Goal: Information Seeking & Learning: Check status

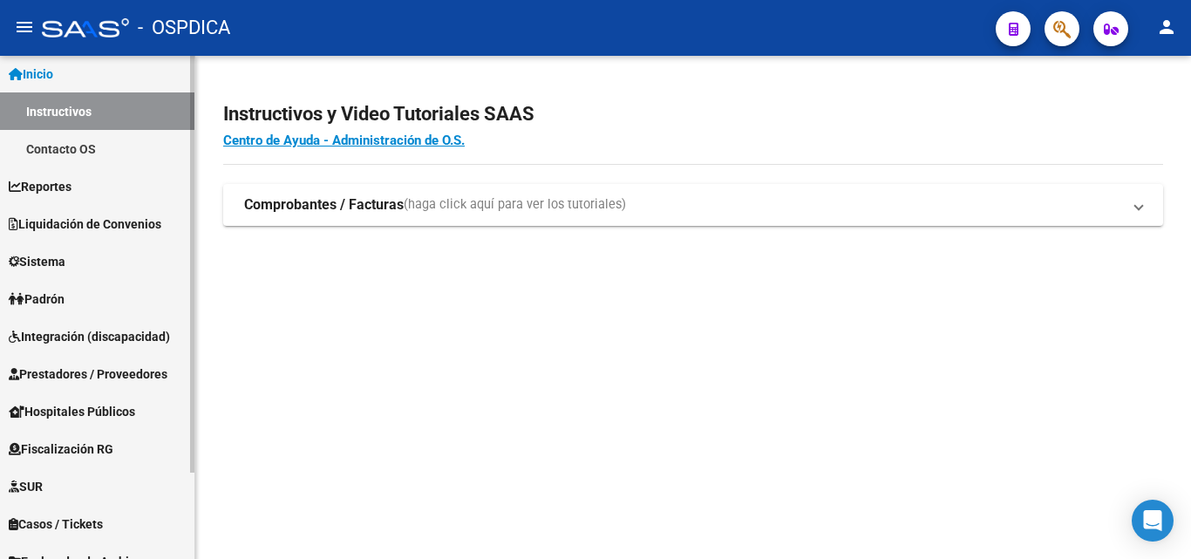
scroll to position [87, 0]
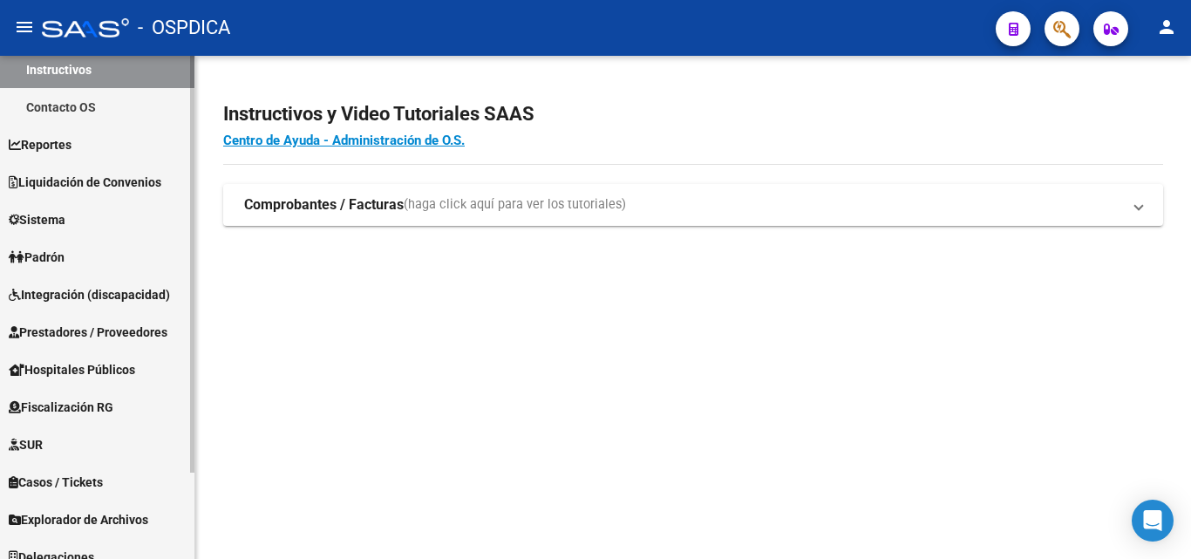
click at [37, 265] on span "Padrón" at bounding box center [37, 257] width 56 height 19
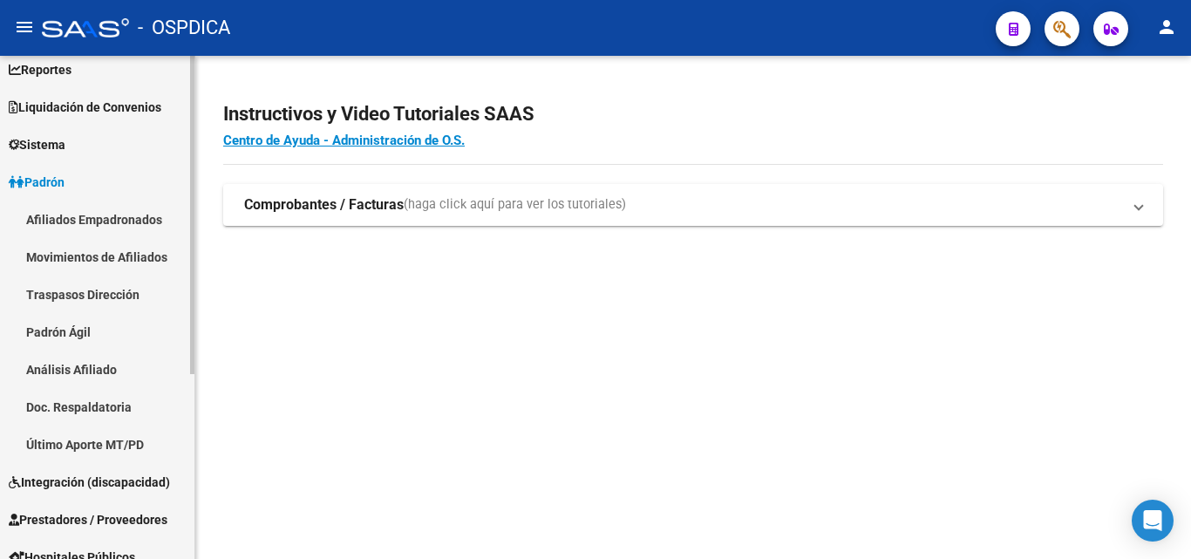
click at [39, 334] on link "Padrón Ágil" at bounding box center [97, 331] width 194 height 37
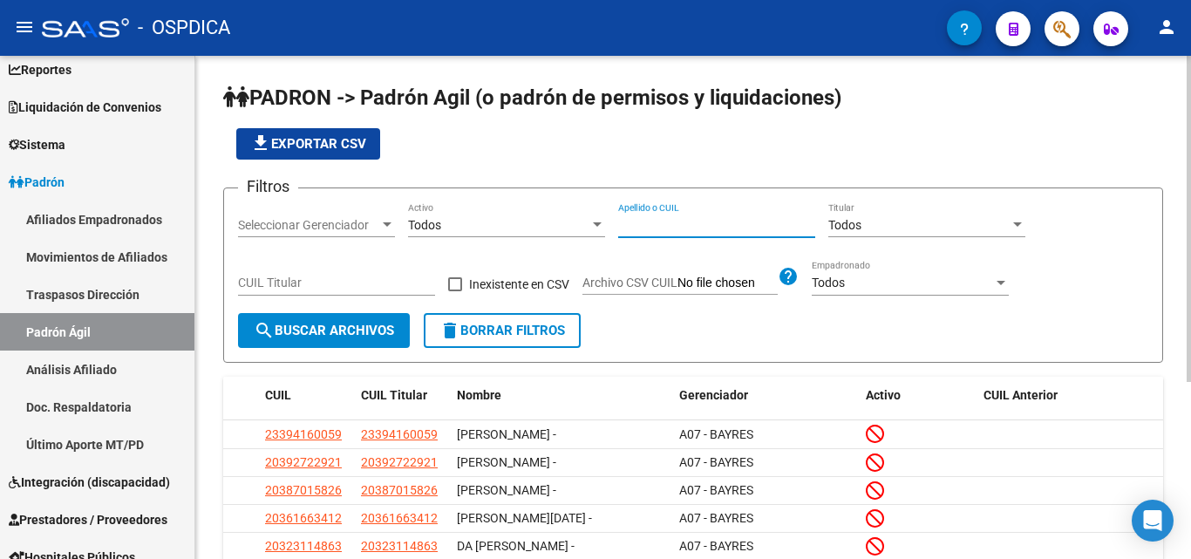
click at [683, 228] on input "Apellido o CUIL" at bounding box center [716, 225] width 197 height 15
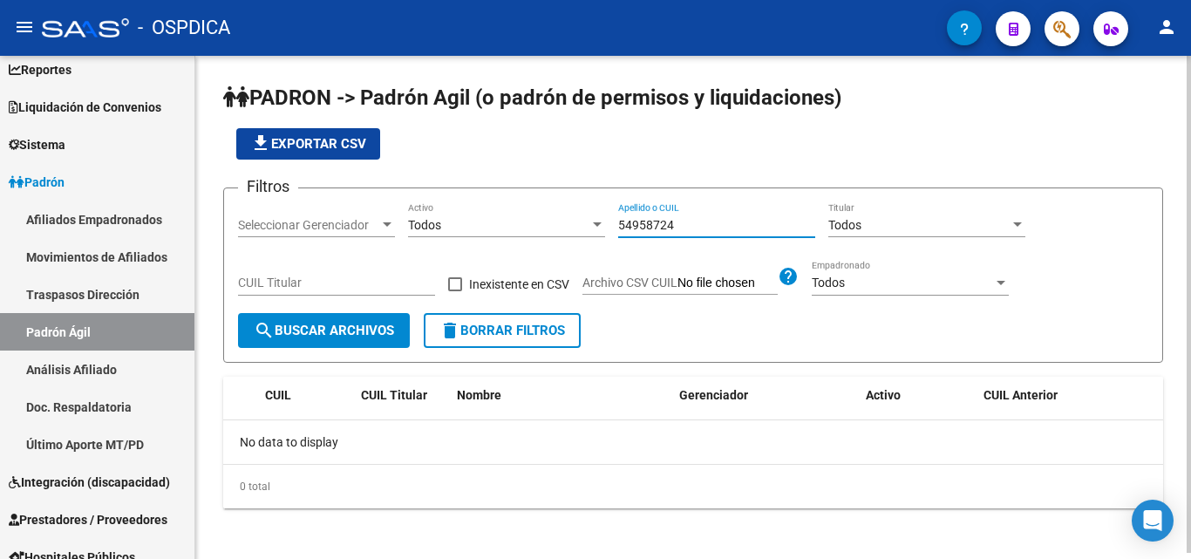
drag, startPoint x: 710, startPoint y: 229, endPoint x: 591, endPoint y: 233, distance: 118.6
click at [591, 233] on div "Filtros Seleccionar Gerenciador Seleccionar Gerenciador Todos Activo 54958724 A…" at bounding box center [693, 257] width 910 height 111
type input "56263836"
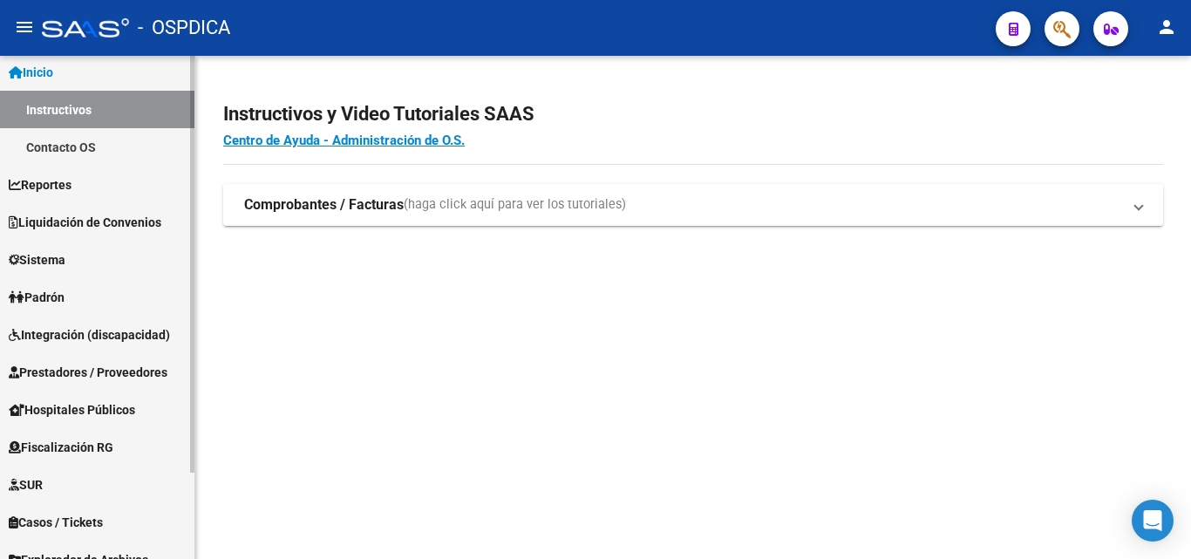
scroll to position [87, 0]
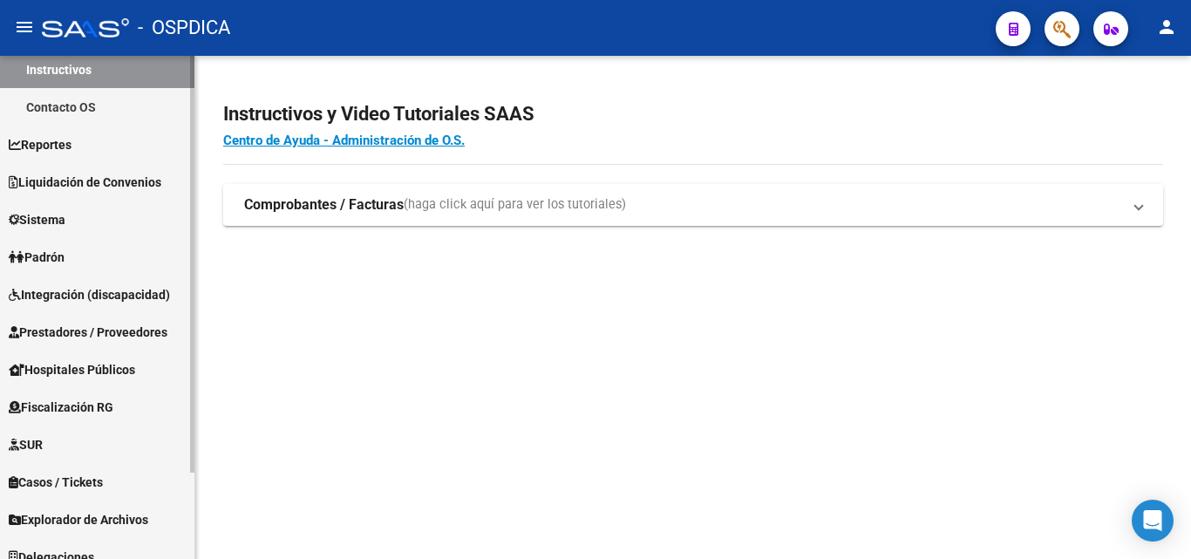
click at [83, 262] on link "Padrón" at bounding box center [97, 256] width 194 height 37
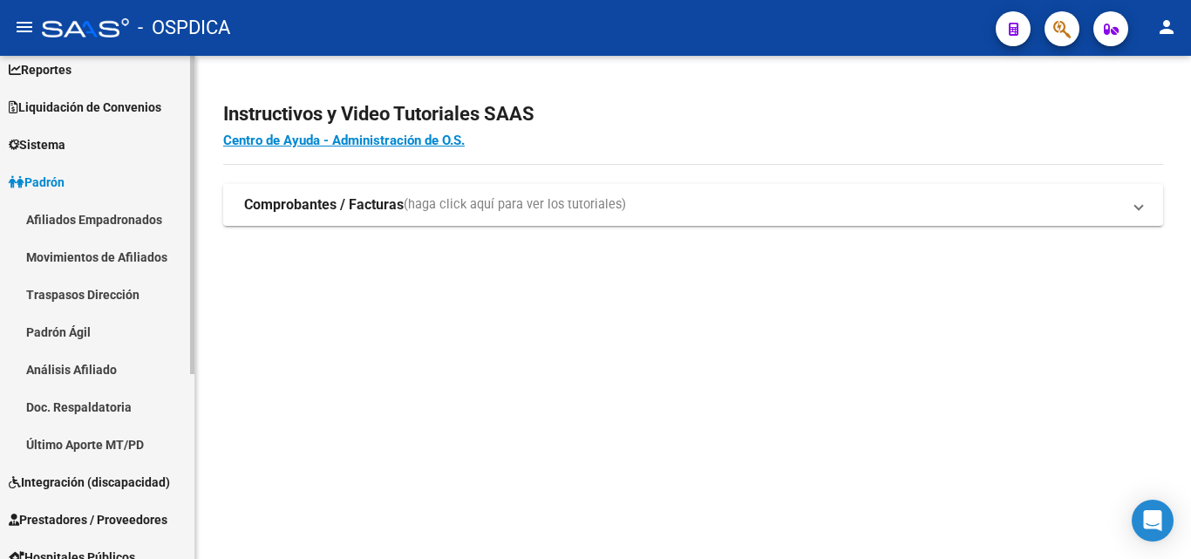
click at [75, 337] on link "Padrón Ágil" at bounding box center [97, 331] width 194 height 37
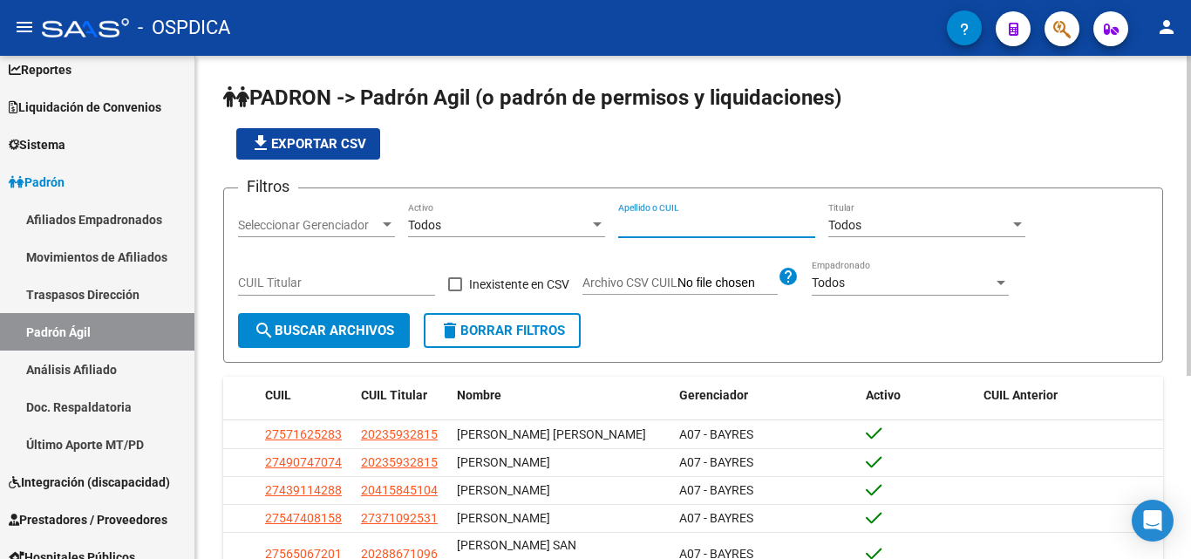
paste input "54958724"
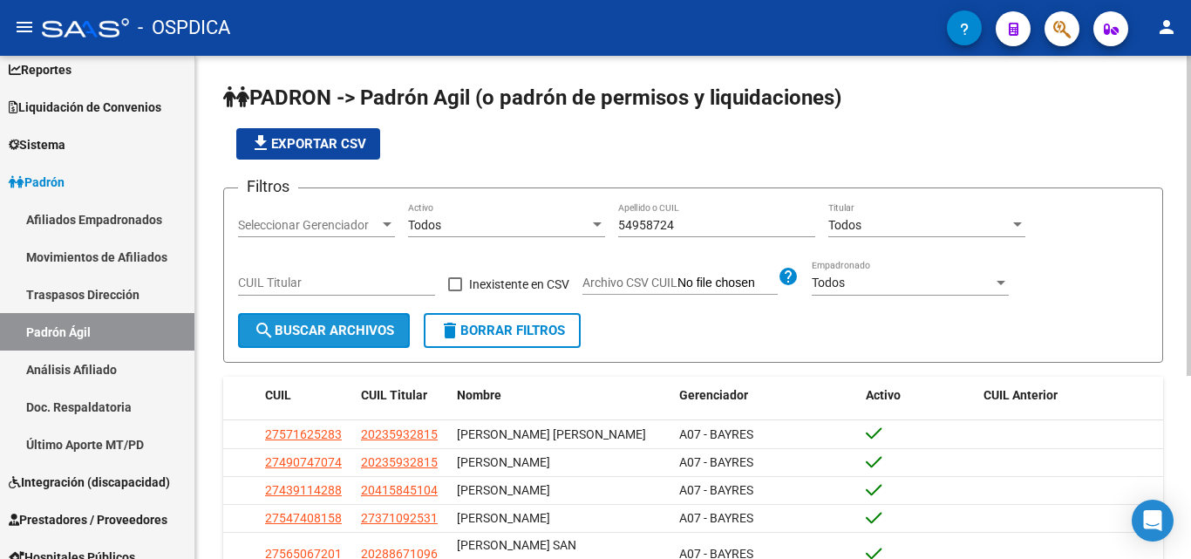
click at [339, 325] on span "search Buscar Archivos" at bounding box center [324, 331] width 140 height 16
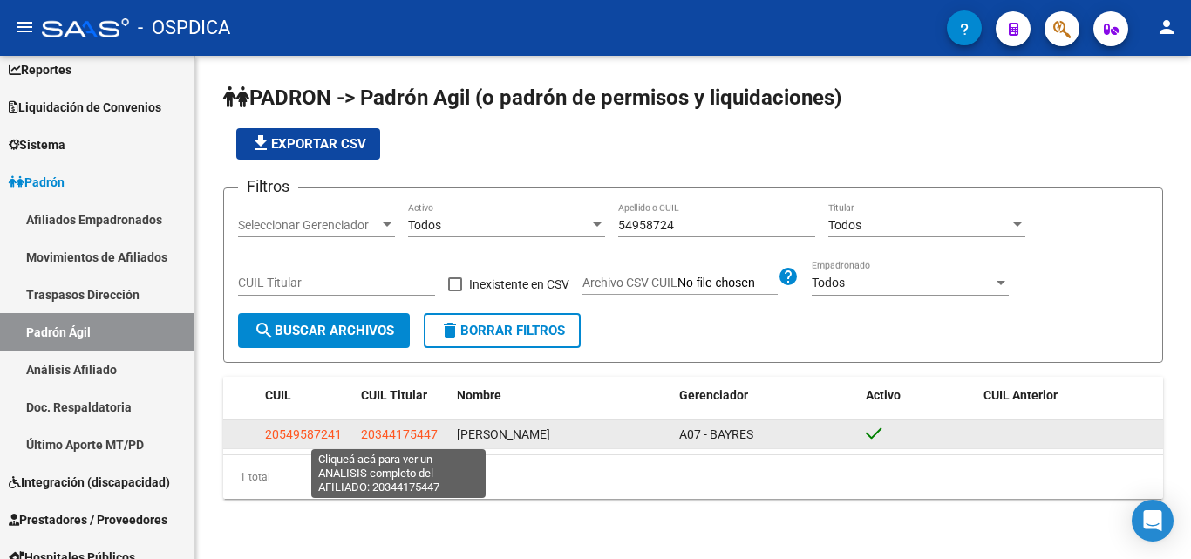
click at [400, 430] on span "20344175447" at bounding box center [399, 434] width 77 height 14
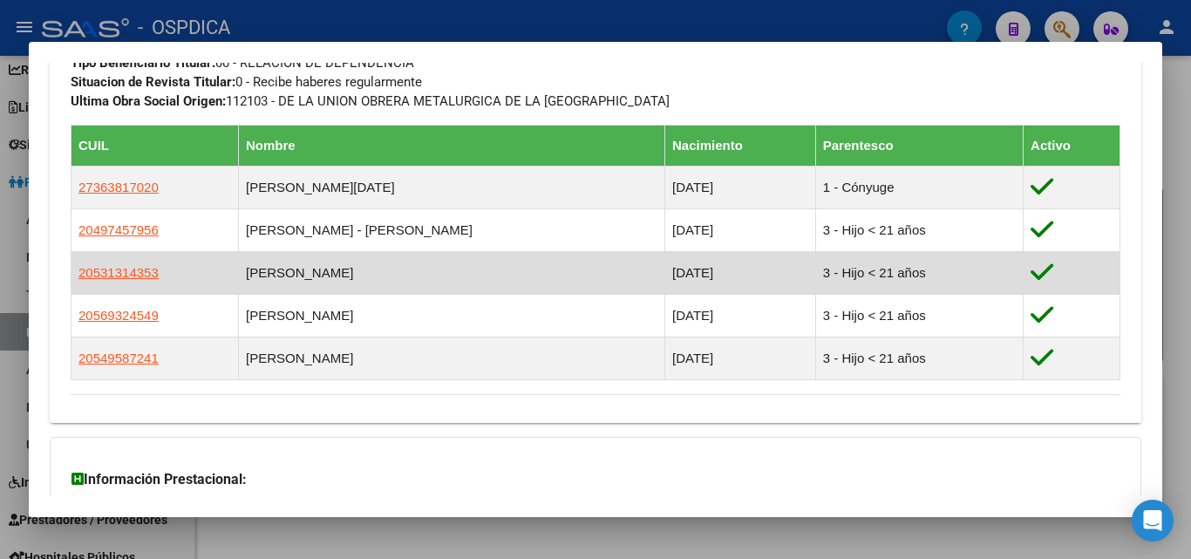
scroll to position [915, 0]
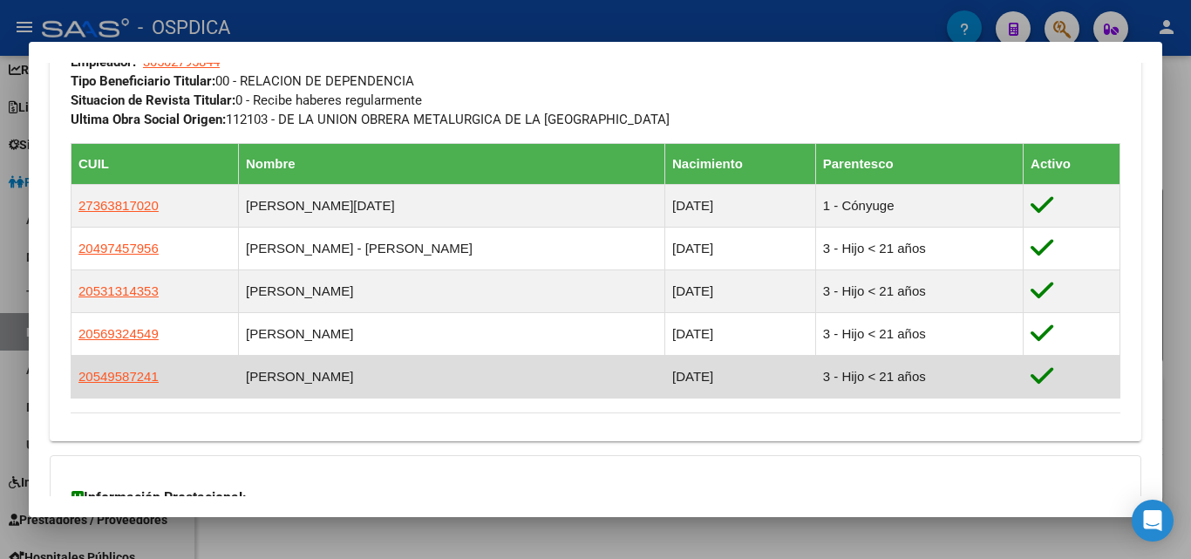
click at [322, 396] on td "CEGLAN - BRUNO DAVID" at bounding box center [451, 377] width 426 height 43
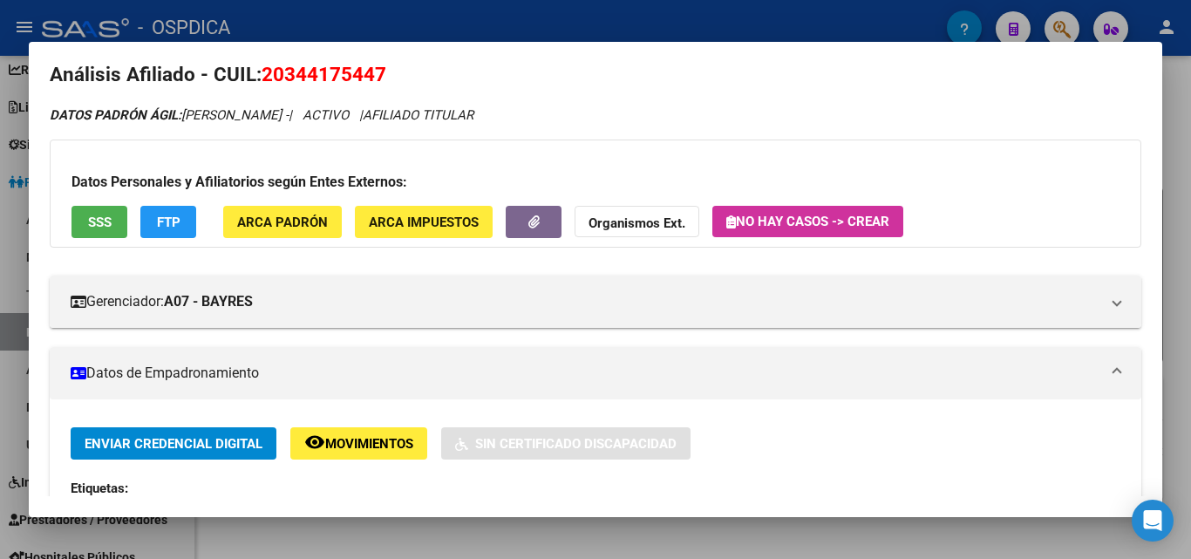
scroll to position [0, 0]
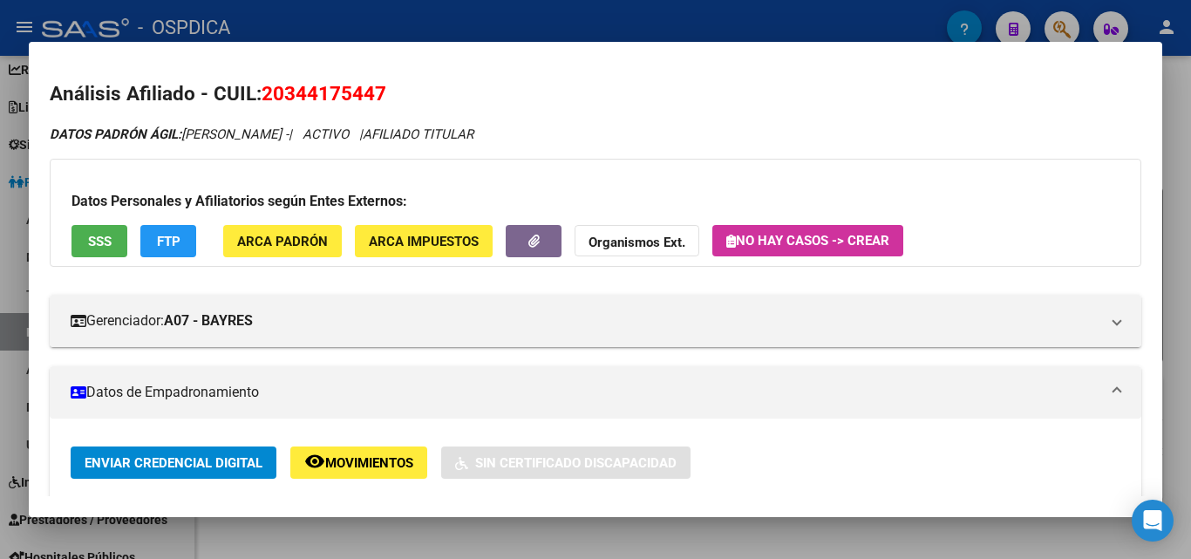
click at [1177, 347] on div at bounding box center [595, 279] width 1191 height 559
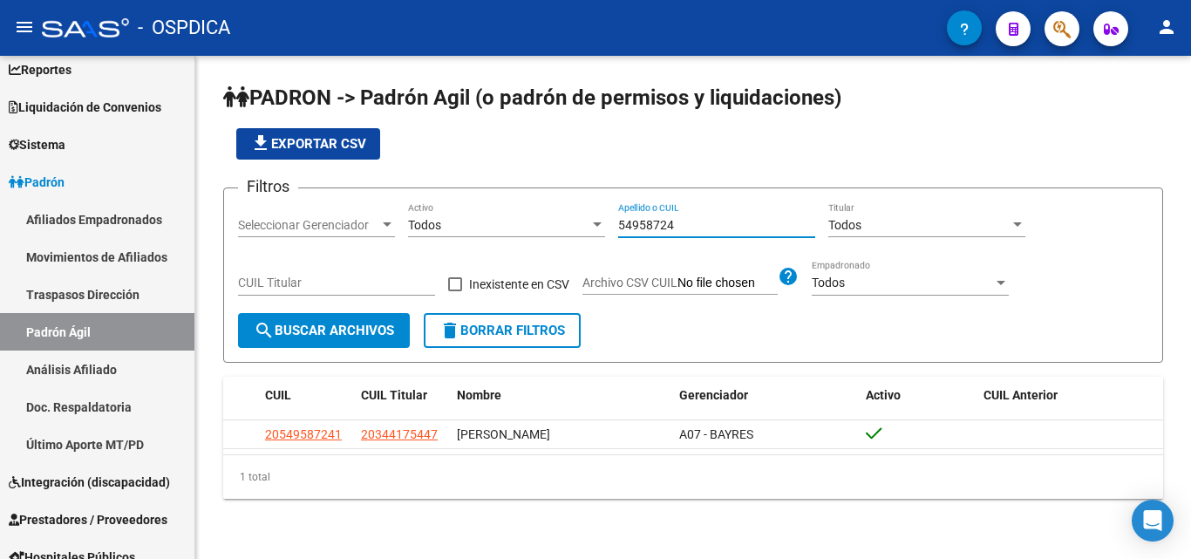
drag, startPoint x: 698, startPoint y: 217, endPoint x: 557, endPoint y: 224, distance: 141.4
click at [557, 224] on div "Filtros Seleccionar Gerenciador Seleccionar Gerenciador Todos Activo 54958724 A…" at bounding box center [693, 257] width 910 height 111
paste input "44585503"
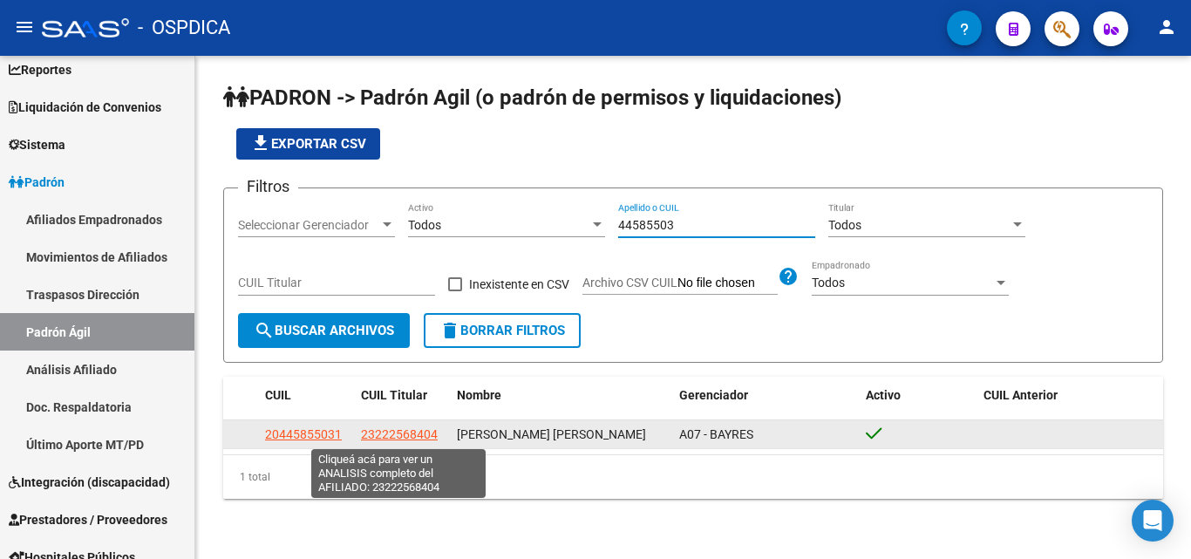
type input "44585503"
click at [385, 435] on span "23222568404" at bounding box center [399, 434] width 77 height 14
type textarea "23222568404"
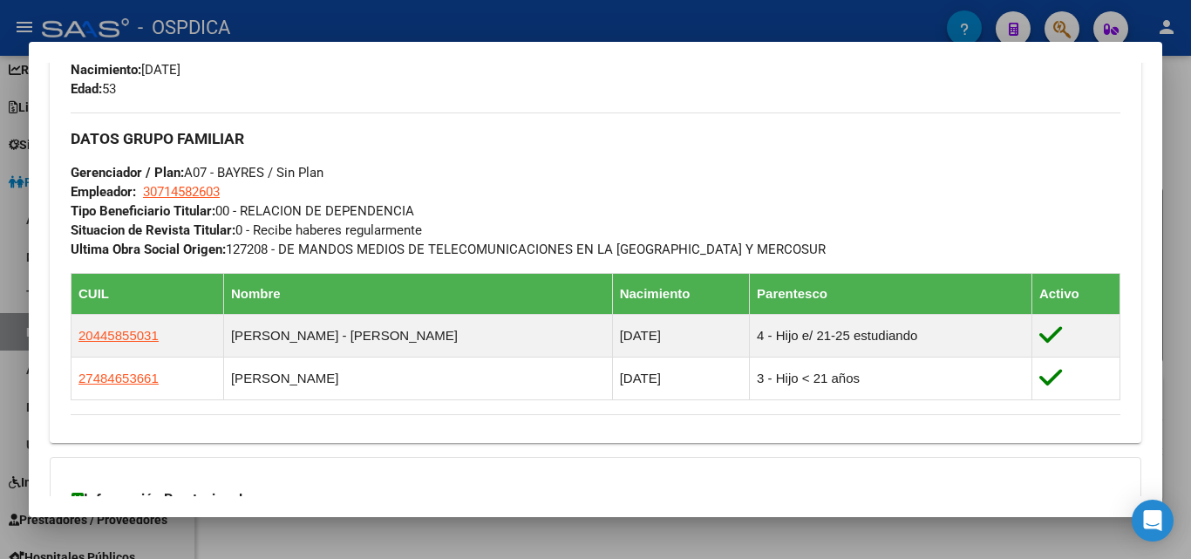
scroll to position [872, 0]
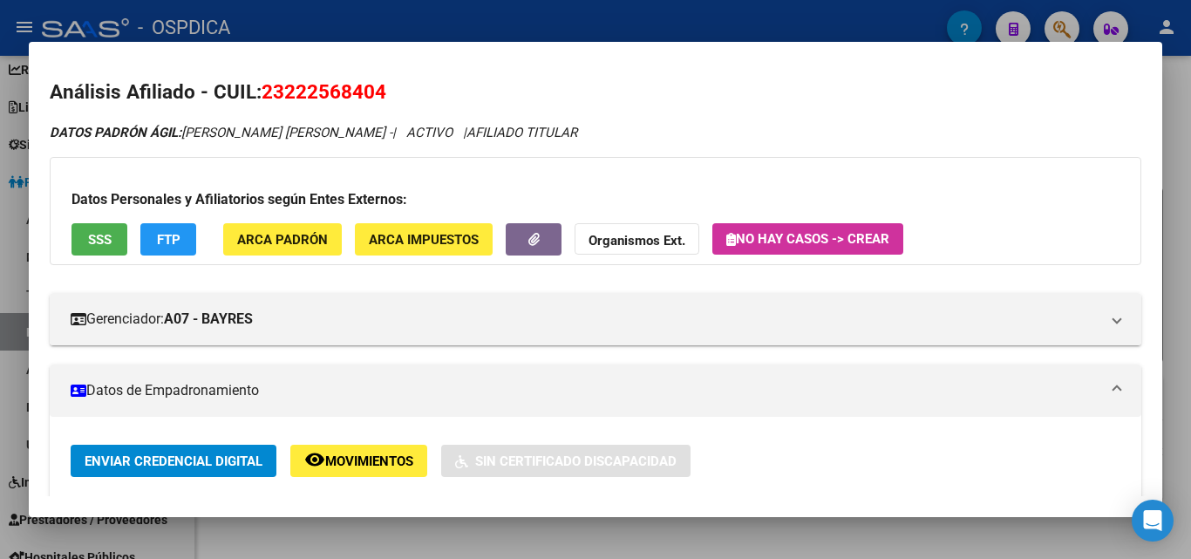
scroll to position [0, 0]
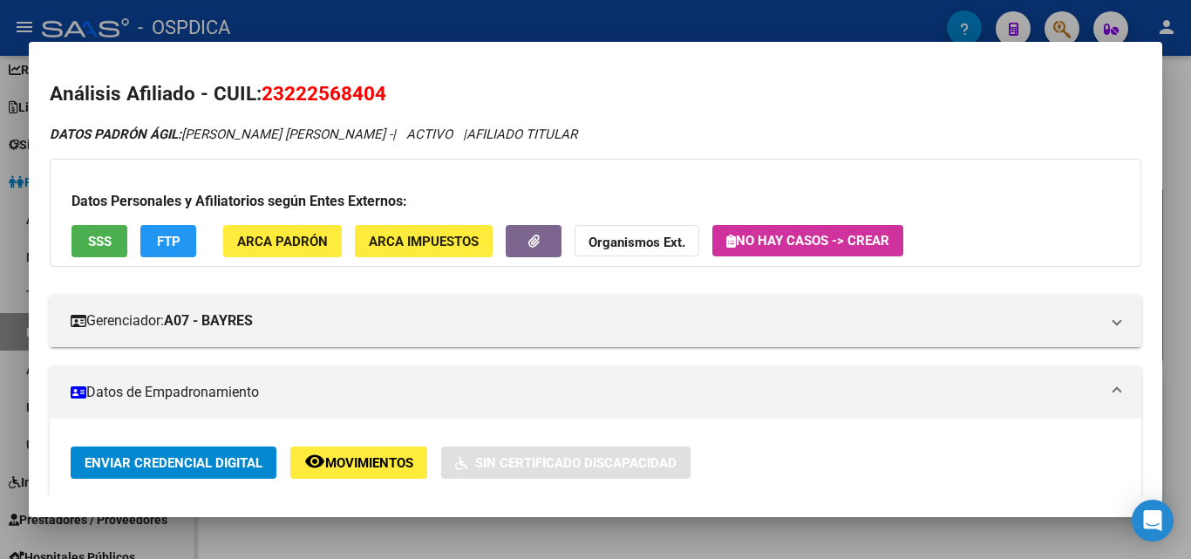
drag, startPoint x: 283, startPoint y: 93, endPoint x: 371, endPoint y: 99, distance: 88.2
click at [371, 99] on span "23222568404" at bounding box center [324, 93] width 125 height 23
copy span "22256840"
click at [1190, 412] on div at bounding box center [595, 279] width 1191 height 559
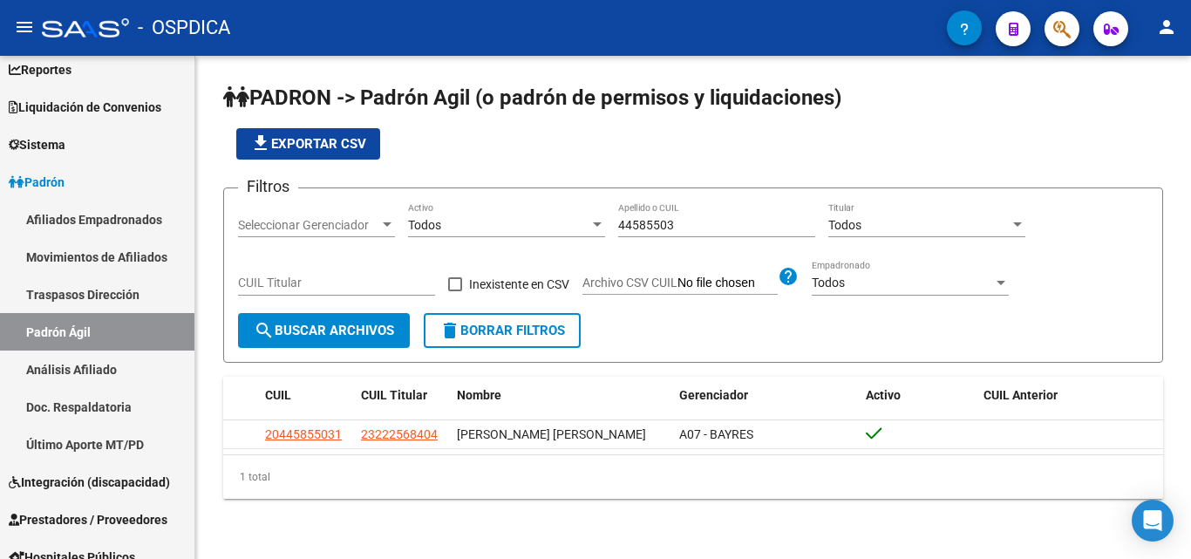
drag, startPoint x: 690, startPoint y: 235, endPoint x: 472, endPoint y: 234, distance: 218.0
click at [472, 234] on div "Filtros Seleccionar Gerenciador Seleccionar Gerenciador Todos Activo 44585503 A…" at bounding box center [693, 257] width 910 height 111
drag, startPoint x: 751, startPoint y: 218, endPoint x: 732, endPoint y: 226, distance: 19.9
click at [733, 225] on input "44585503" at bounding box center [716, 225] width 197 height 15
click at [718, 235] on div "44585503 Apellido o CUIL" at bounding box center [716, 219] width 197 height 35
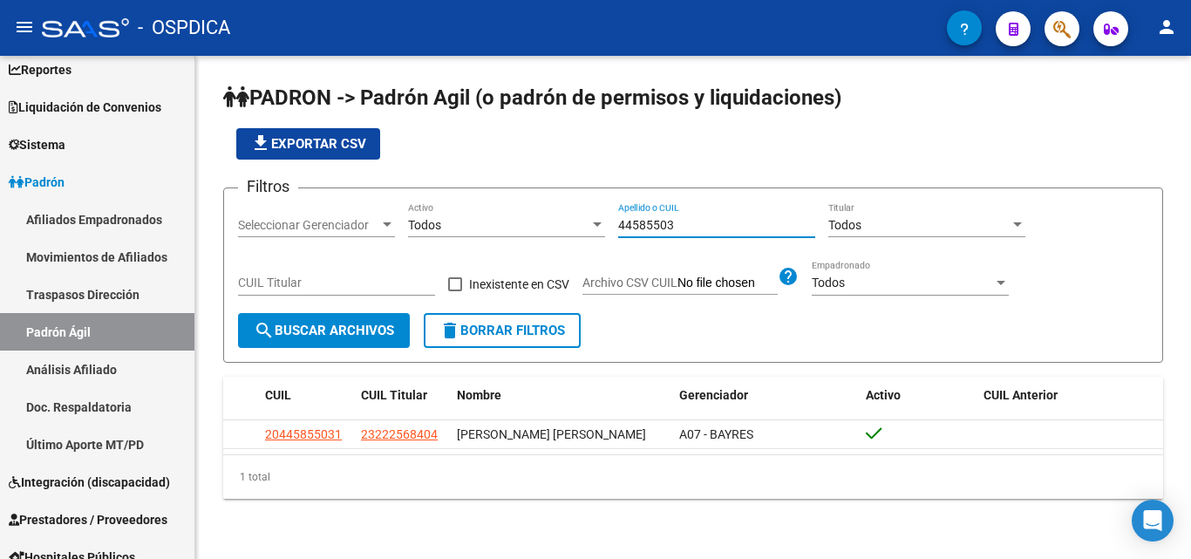
drag, startPoint x: 714, startPoint y: 232, endPoint x: 366, endPoint y: 250, distance: 348.4
click at [366, 250] on div "Filtros Seleccionar Gerenciador Seleccionar Gerenciador Todos Activo 44585503 A…" at bounding box center [693, 257] width 910 height 111
paste input "70642158"
type input "70642158"
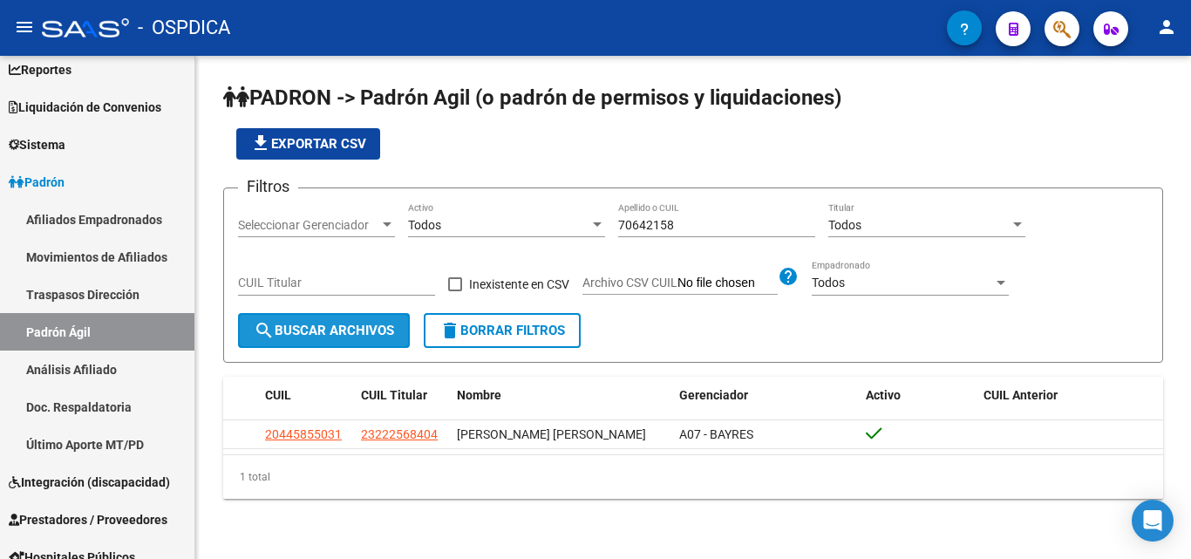
click at [312, 338] on span "search Buscar Archivos" at bounding box center [324, 331] width 140 height 16
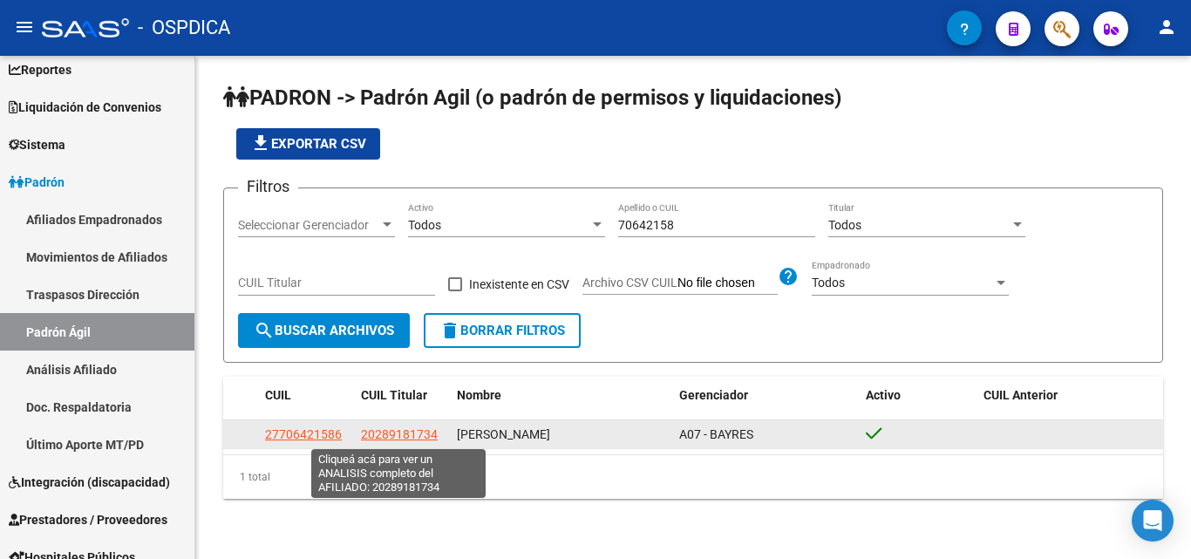
click at [408, 438] on span "20289181734" at bounding box center [399, 434] width 77 height 14
type textarea "20289181734"
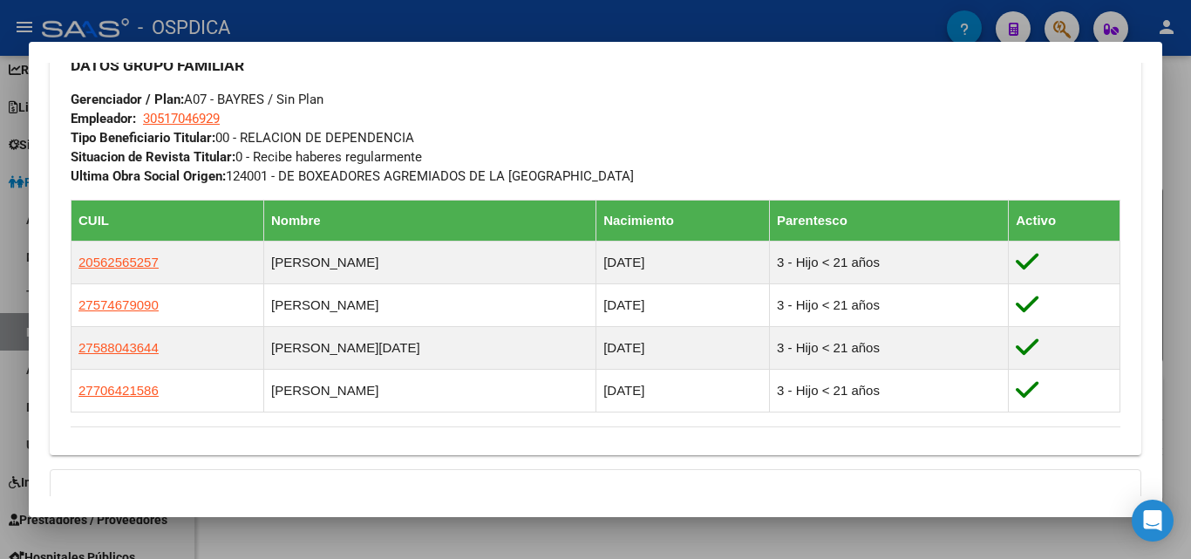
scroll to position [872, 0]
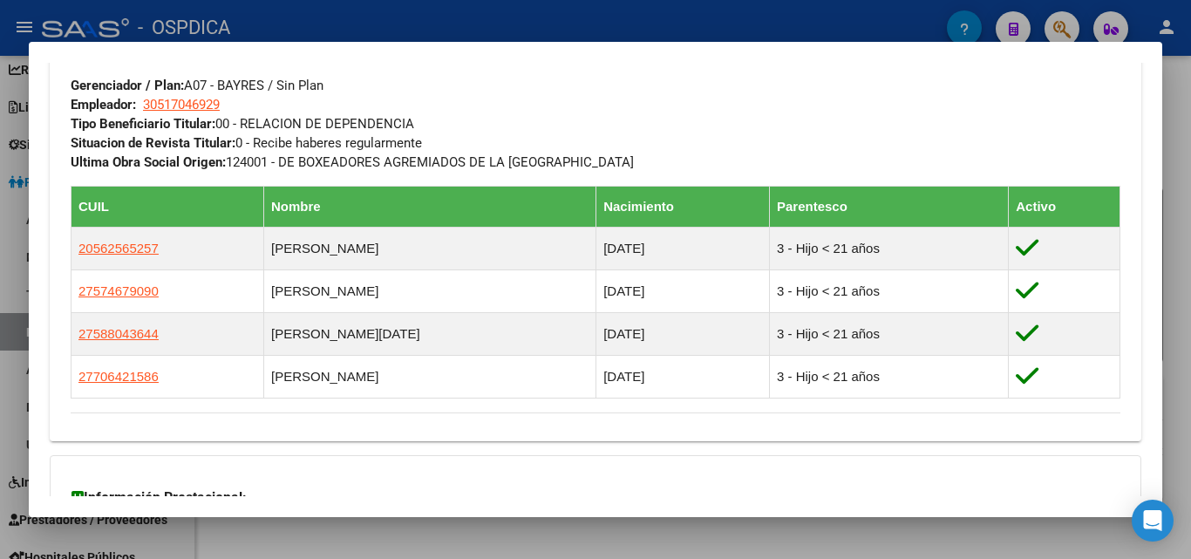
click at [701, 480] on div "Información Prestacional: SUR / SURGE / INTEGR. Sin Certificado Discapacidad No…" at bounding box center [596, 515] width 1092 height 120
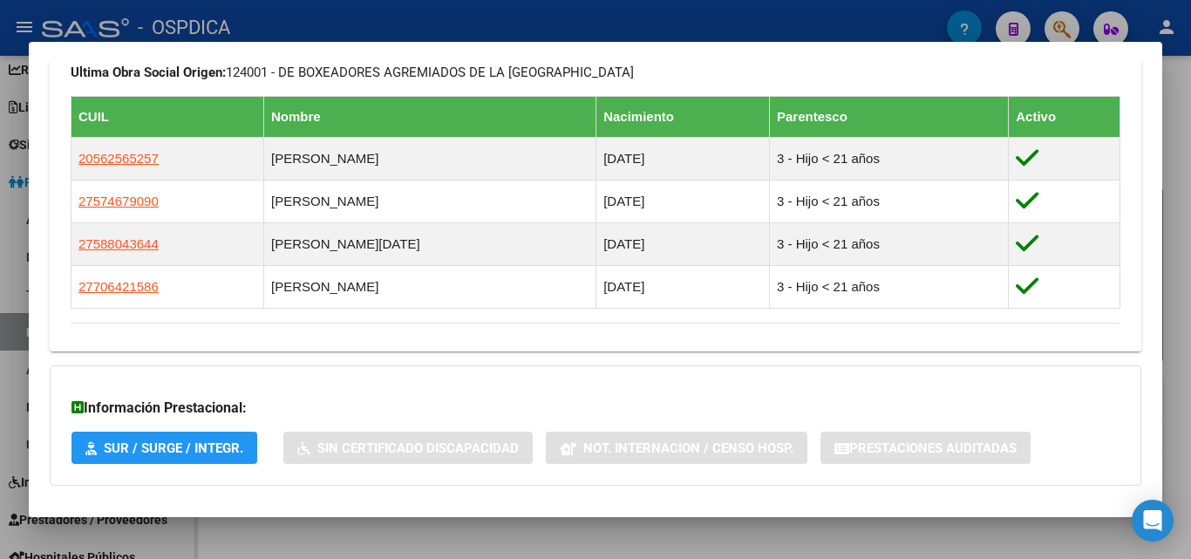
scroll to position [1046, 0]
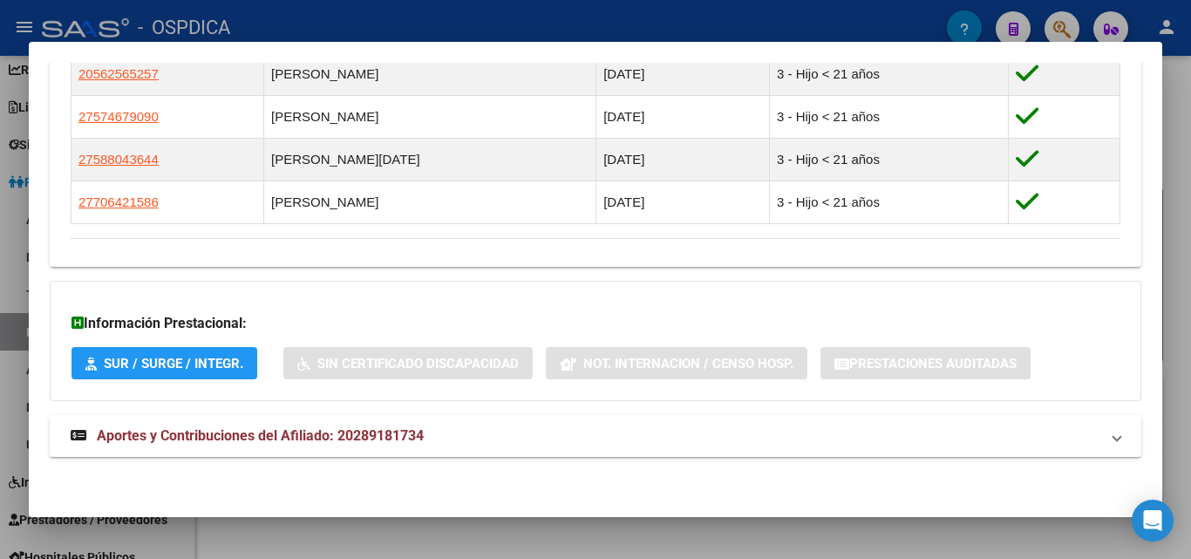
click at [1189, 376] on div at bounding box center [595, 279] width 1191 height 559
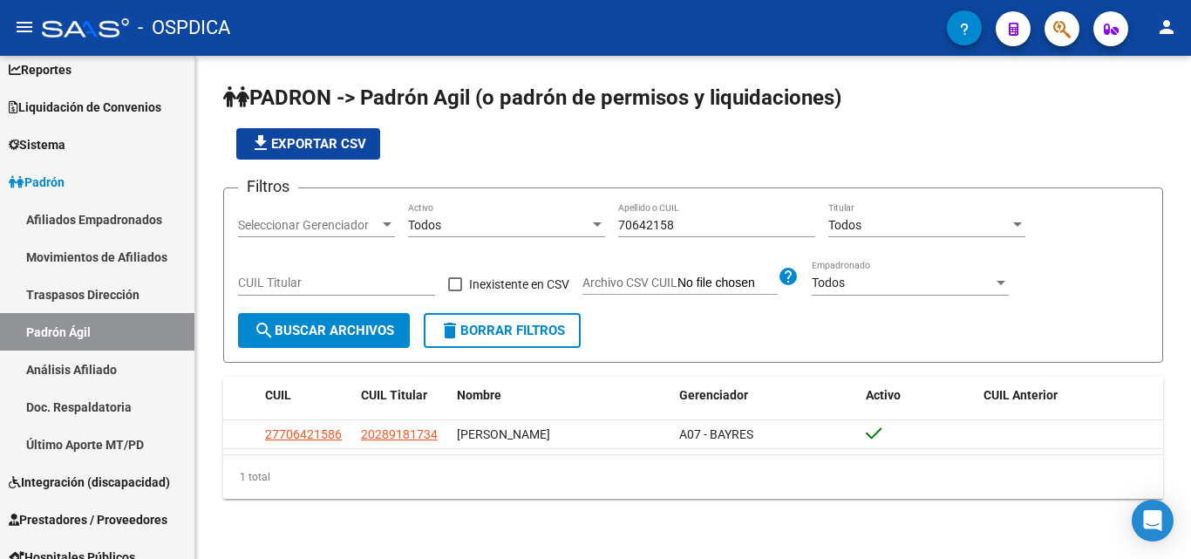
click at [680, 218] on input "70642158" at bounding box center [716, 225] width 197 height 15
click at [757, 363] on form "Filtros Seleccionar Gerenciador Seleccionar Gerenciador Todos Activo 70642158 A…" at bounding box center [693, 274] width 940 height 175
drag, startPoint x: 690, startPoint y: 219, endPoint x: 533, endPoint y: 214, distance: 157.0
click at [533, 214] on div "Filtros Seleccionar Gerenciador Seleccionar Gerenciador Todos Activo 70642158 A…" at bounding box center [693, 257] width 910 height 111
paste input "93604931"
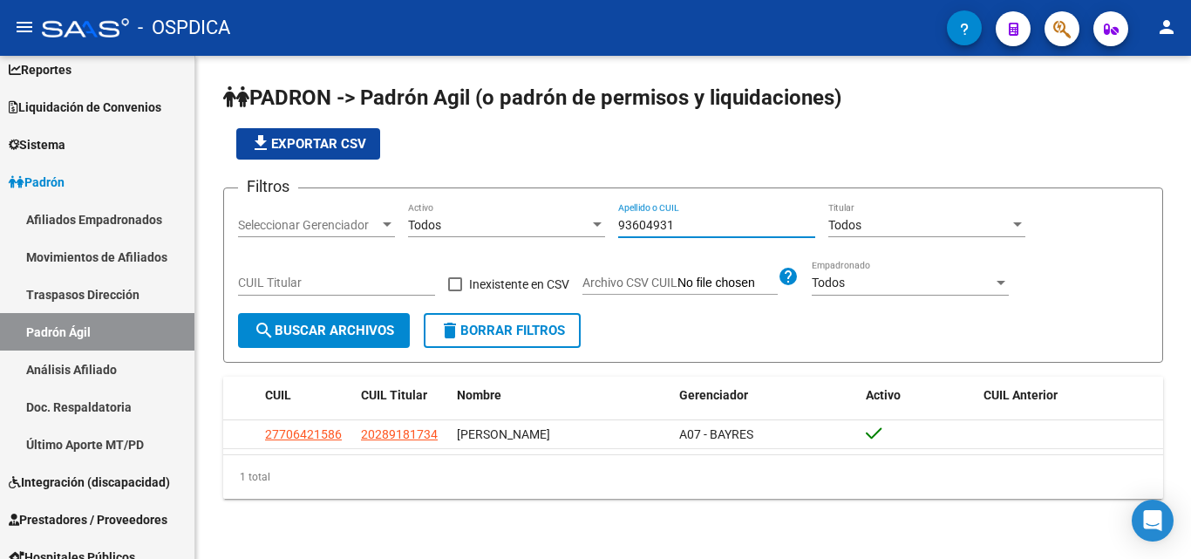
type input "93604931"
click at [337, 324] on span "search Buscar Archivos" at bounding box center [324, 331] width 140 height 16
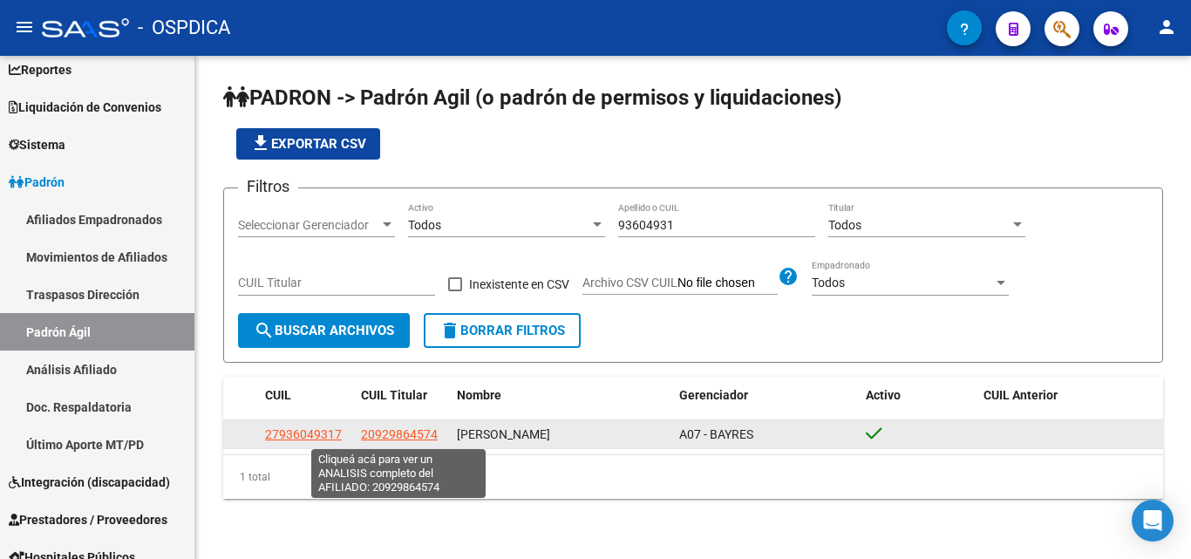
click at [401, 437] on span "20929864574" at bounding box center [399, 434] width 77 height 14
type textarea "20929864574"
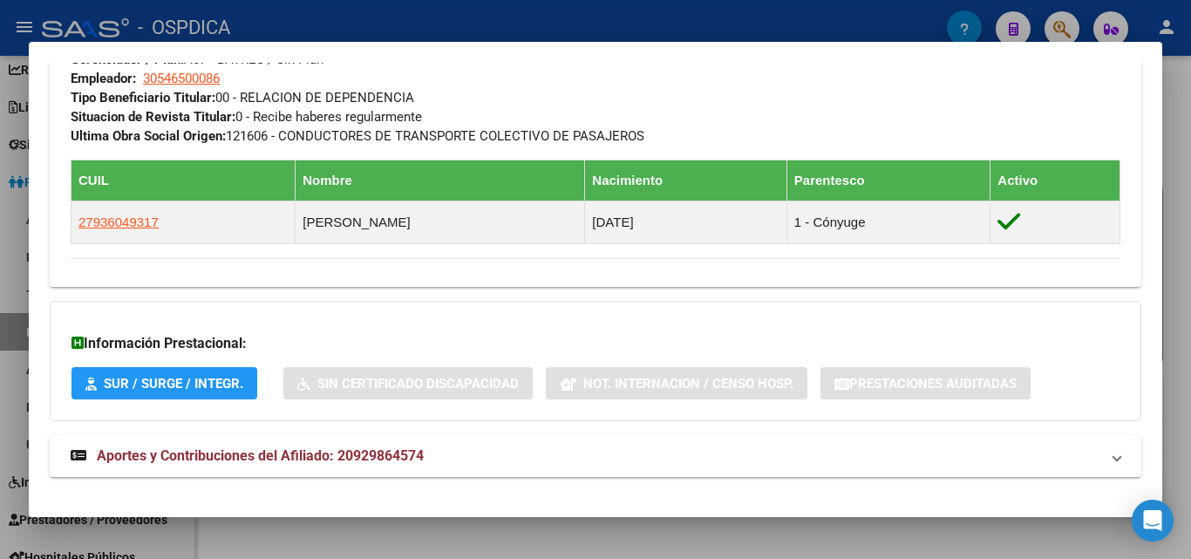
scroll to position [918, 0]
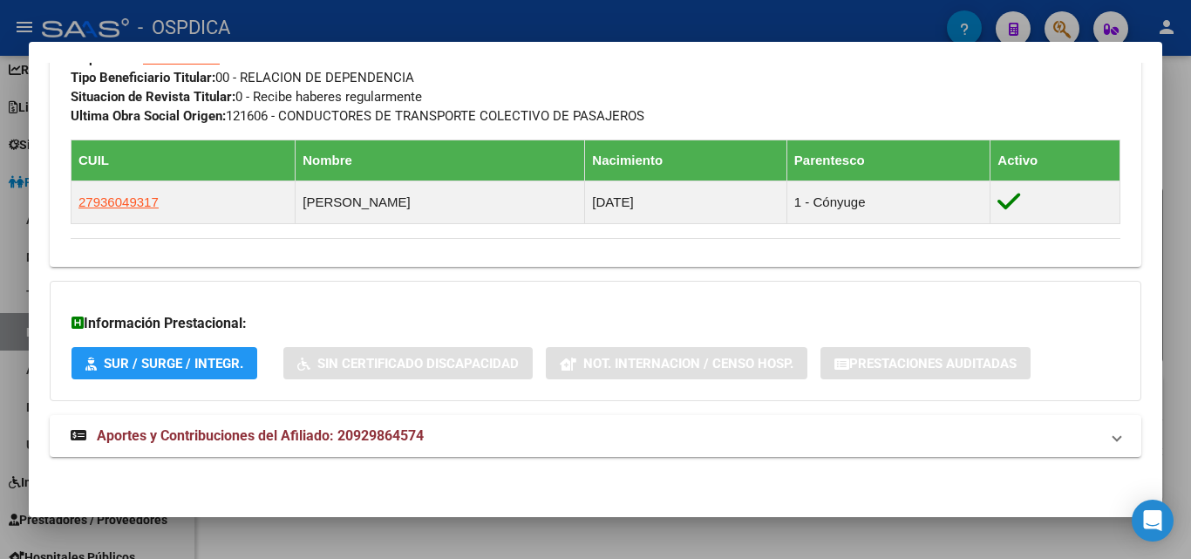
click at [650, 547] on div at bounding box center [595, 279] width 1191 height 559
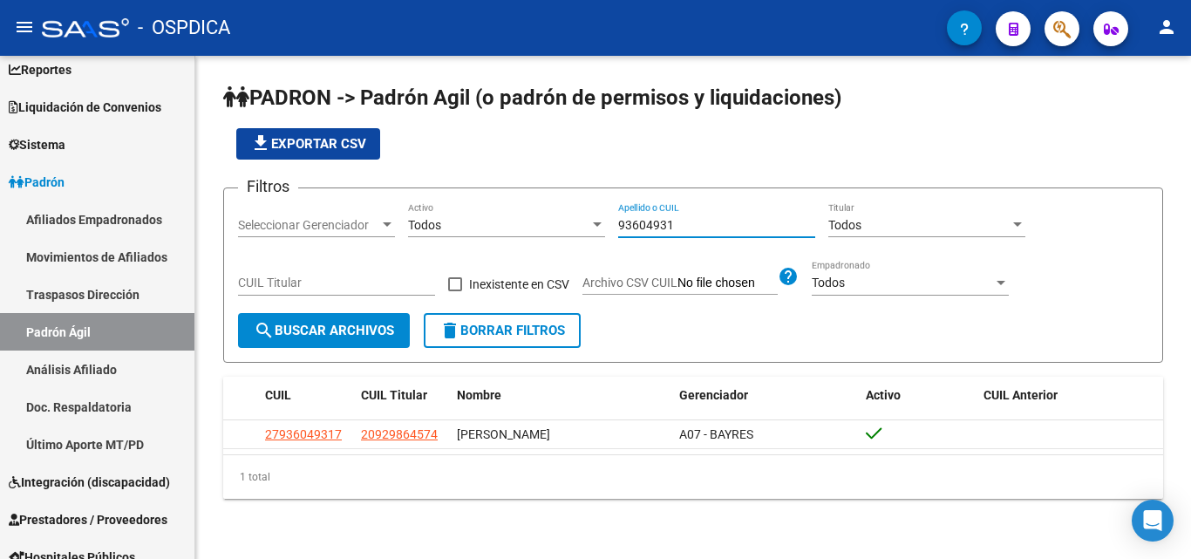
drag, startPoint x: 680, startPoint y: 227, endPoint x: 540, endPoint y: 228, distance: 140.4
click at [540, 228] on div "Filtros Seleccionar Gerenciador Seleccionar Gerenciador Todos Activo 93604931 A…" at bounding box center [693, 257] width 910 height 111
paste input "59412483"
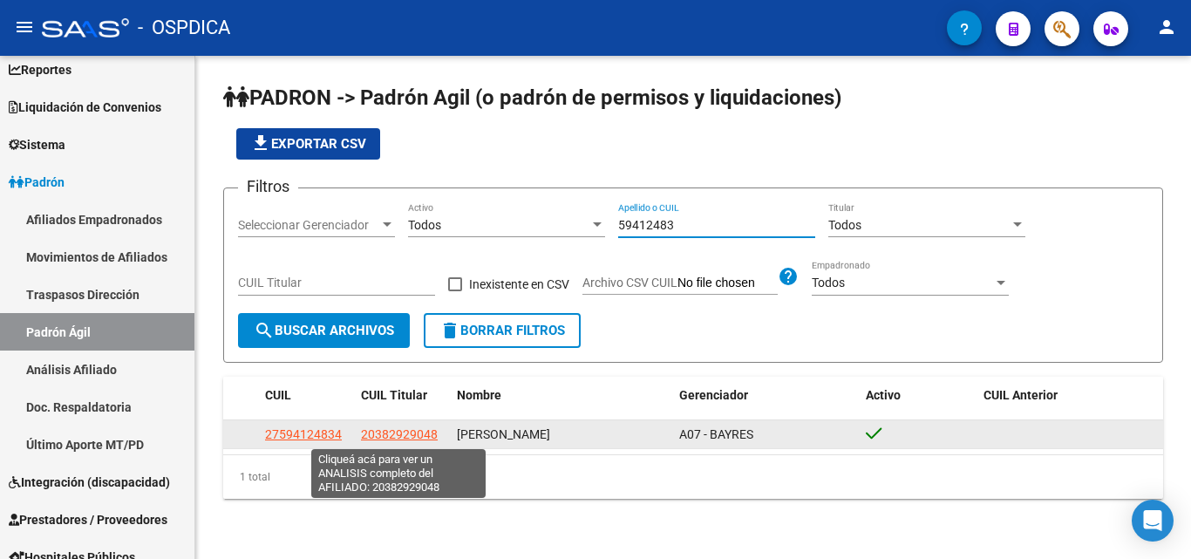
type input "59412483"
click at [394, 437] on span "20382929048" at bounding box center [399, 434] width 77 height 14
type textarea "20382929048"
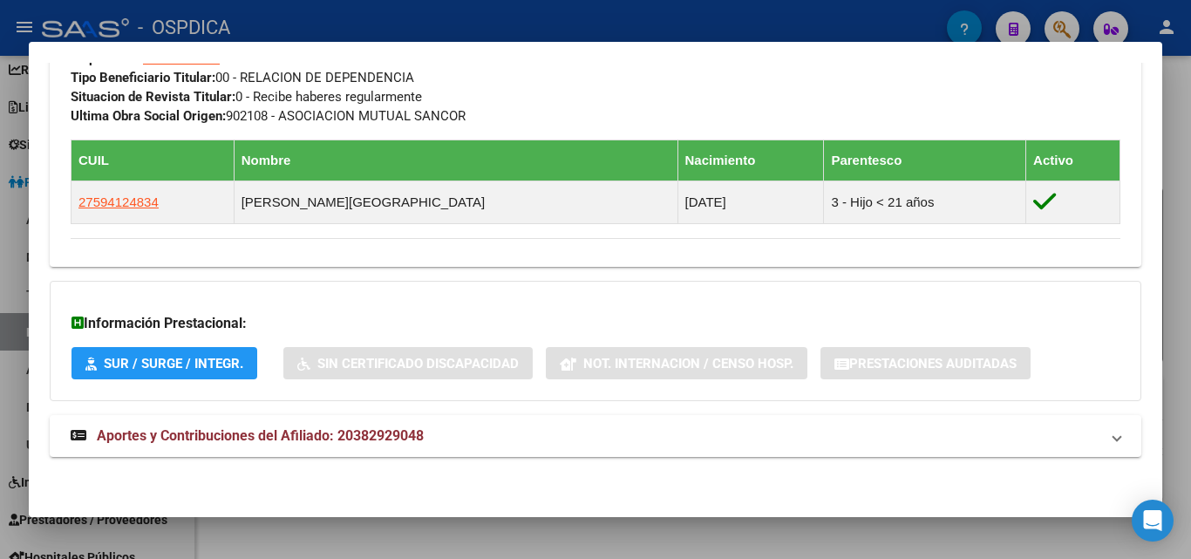
click at [534, 311] on div "Información Prestacional: SUR / SURGE / INTEGR. Sin Certificado Discapacidad No…" at bounding box center [596, 341] width 1092 height 120
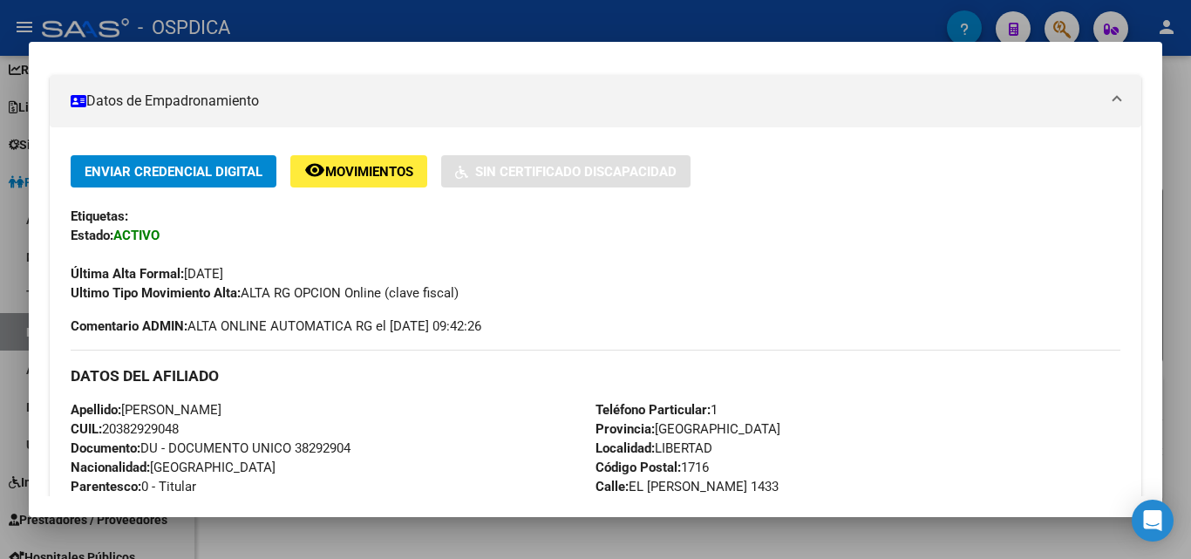
scroll to position [133, 0]
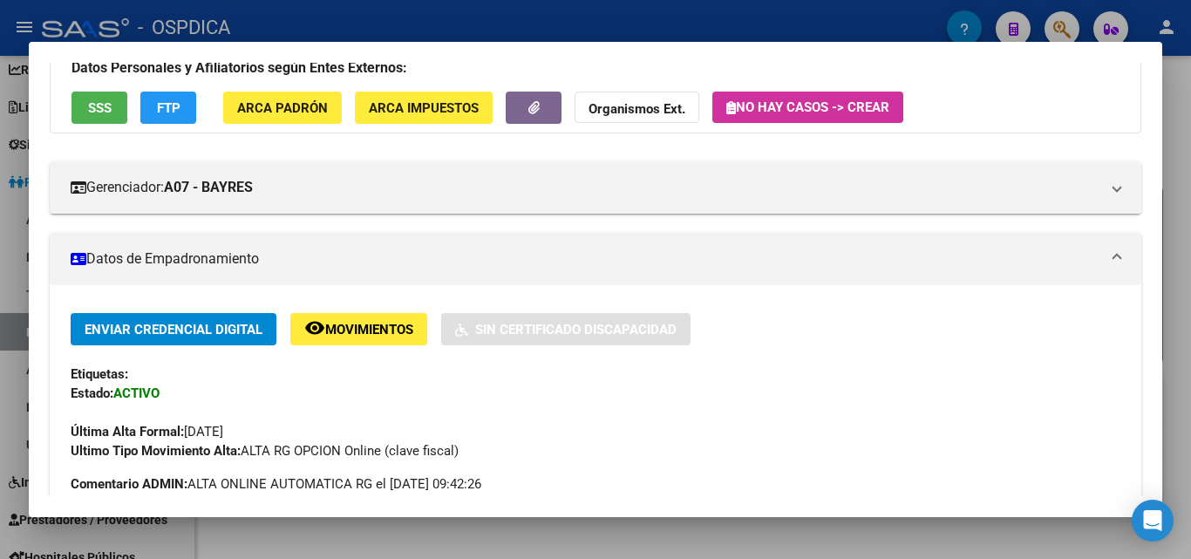
click at [1190, 327] on div at bounding box center [595, 279] width 1191 height 559
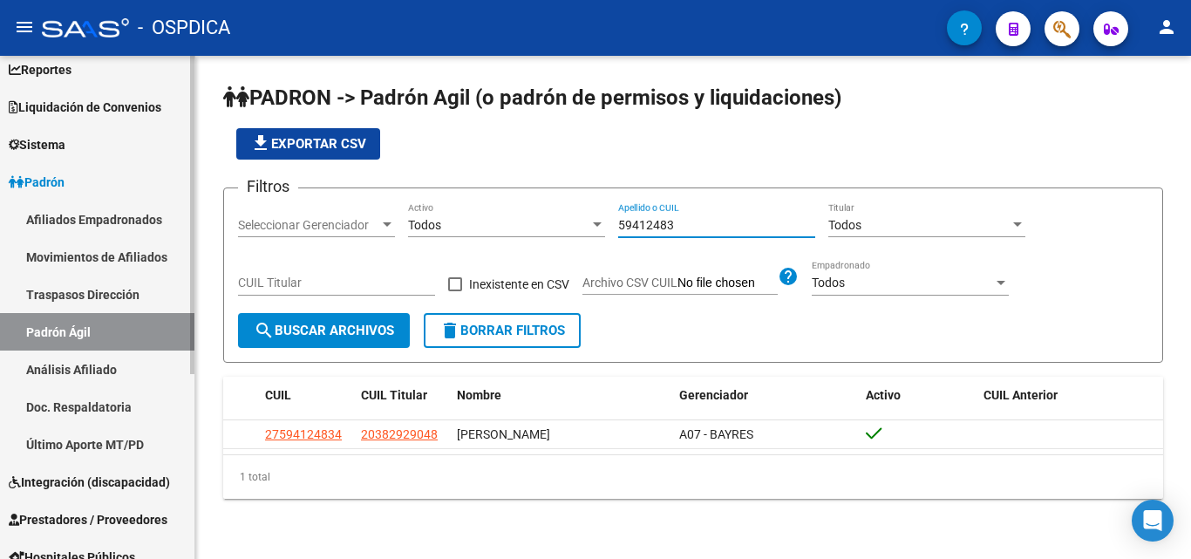
drag, startPoint x: 739, startPoint y: 221, endPoint x: 58, endPoint y: 288, distance: 684.1
click at [64, 288] on mat-sidenav-container "Firma Express Inicio Instructivos Contacto OS Reportes Ingresos Devengados Deta…" at bounding box center [595, 307] width 1191 height 503
paste input "34631701"
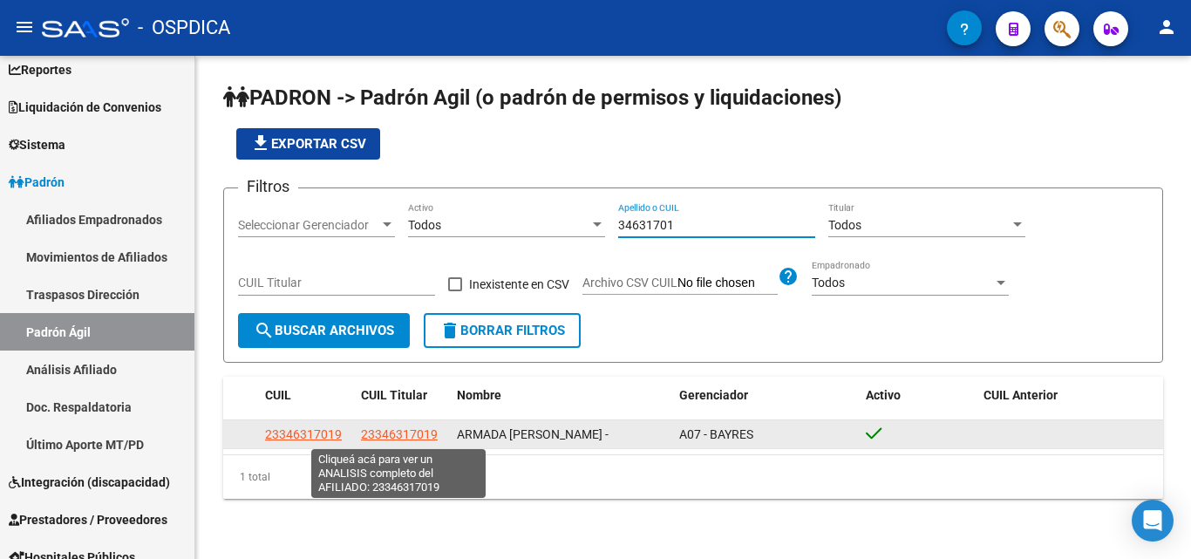
type input "34631701"
click at [392, 432] on span "23346317019" at bounding box center [399, 434] width 77 height 14
type textarea "23346317019"
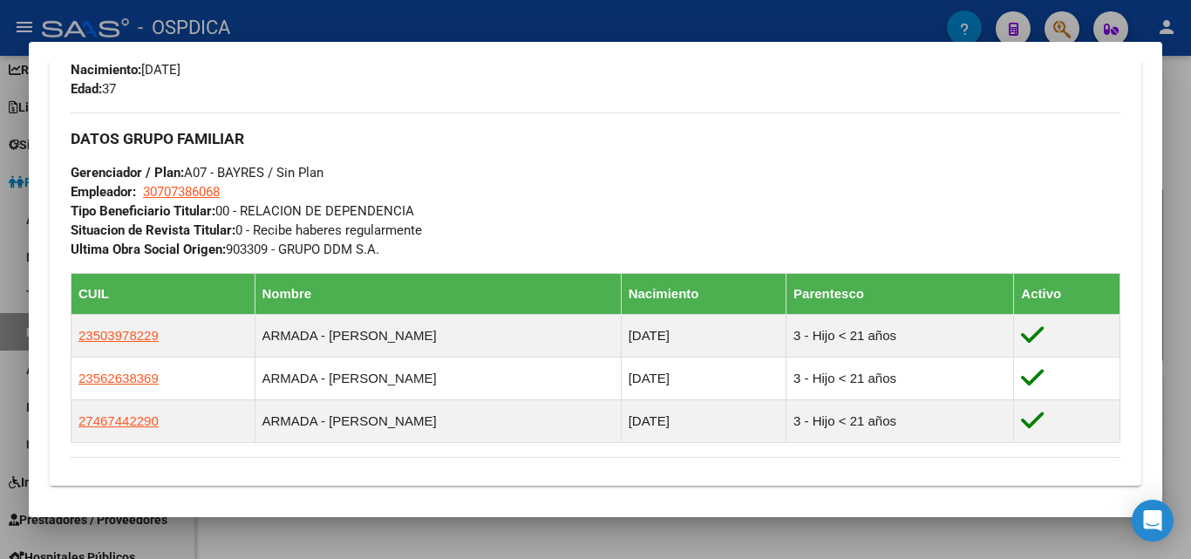
scroll to position [872, 0]
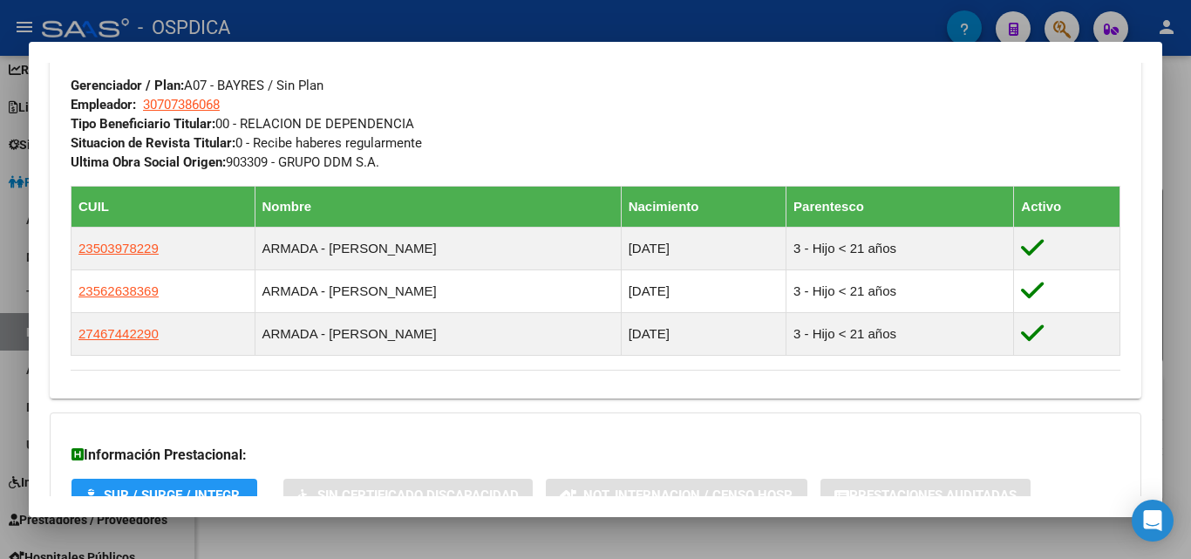
click at [1176, 422] on div at bounding box center [595, 279] width 1191 height 559
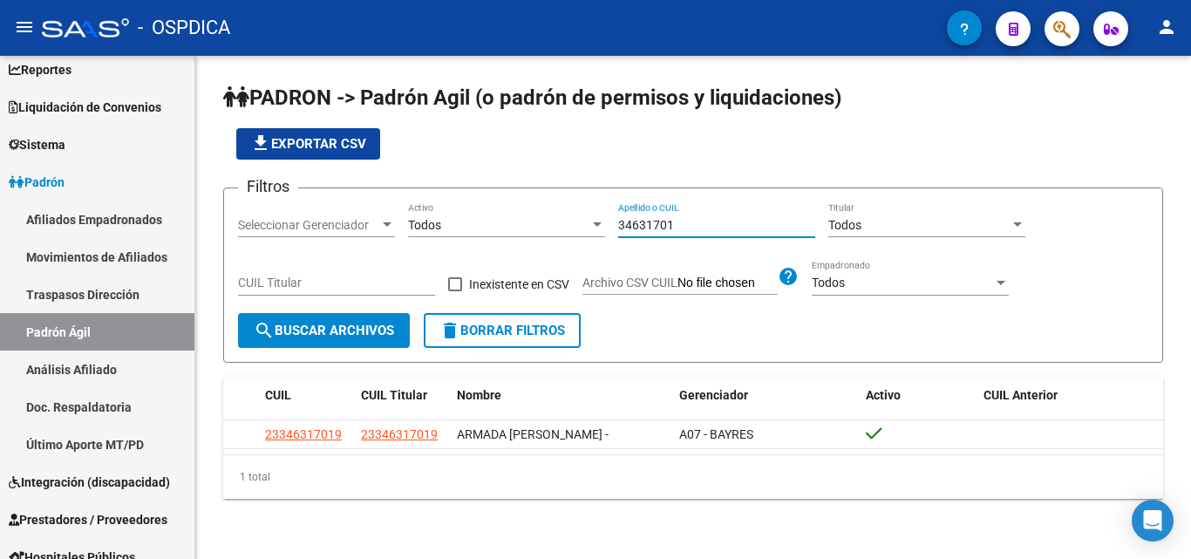
drag, startPoint x: 723, startPoint y: 228, endPoint x: 441, endPoint y: 235, distance: 281.7
click at [441, 235] on div "Filtros Seleccionar Gerenciador Seleccionar Gerenciador Todos Activo 34631701 A…" at bounding box center [693, 257] width 910 height 111
paste input "43718752"
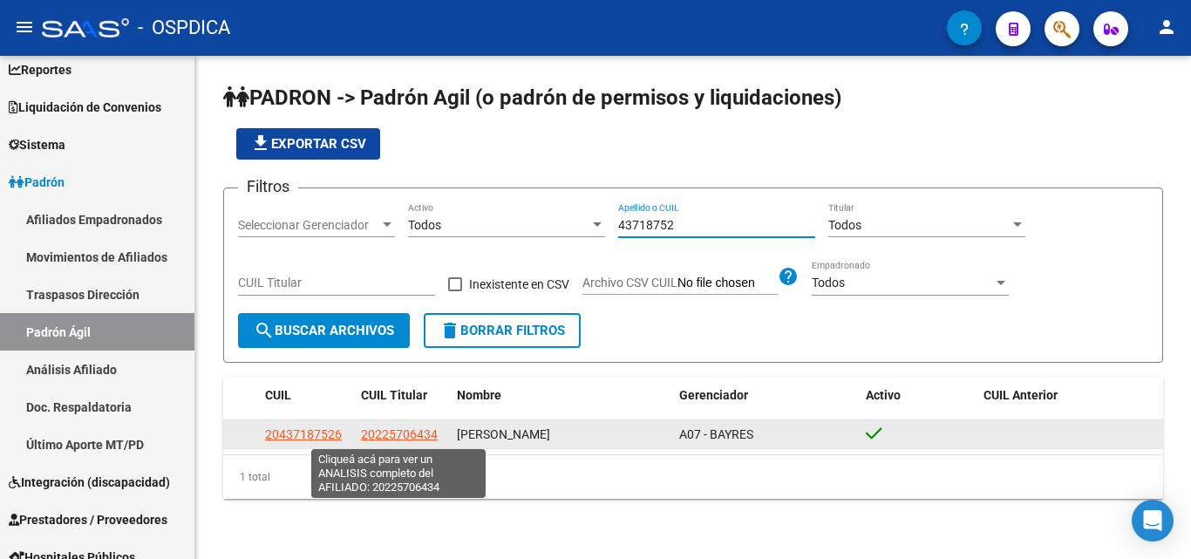
type input "43718752"
click at [381, 439] on span "20225706434" at bounding box center [399, 434] width 77 height 14
type textarea "20225706434"
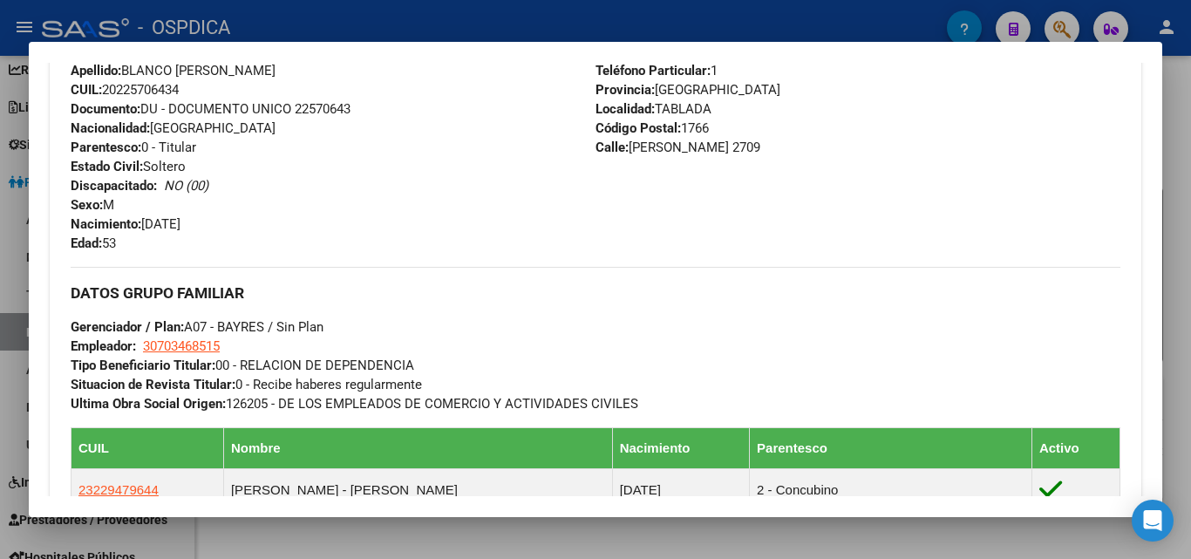
scroll to position [523, 0]
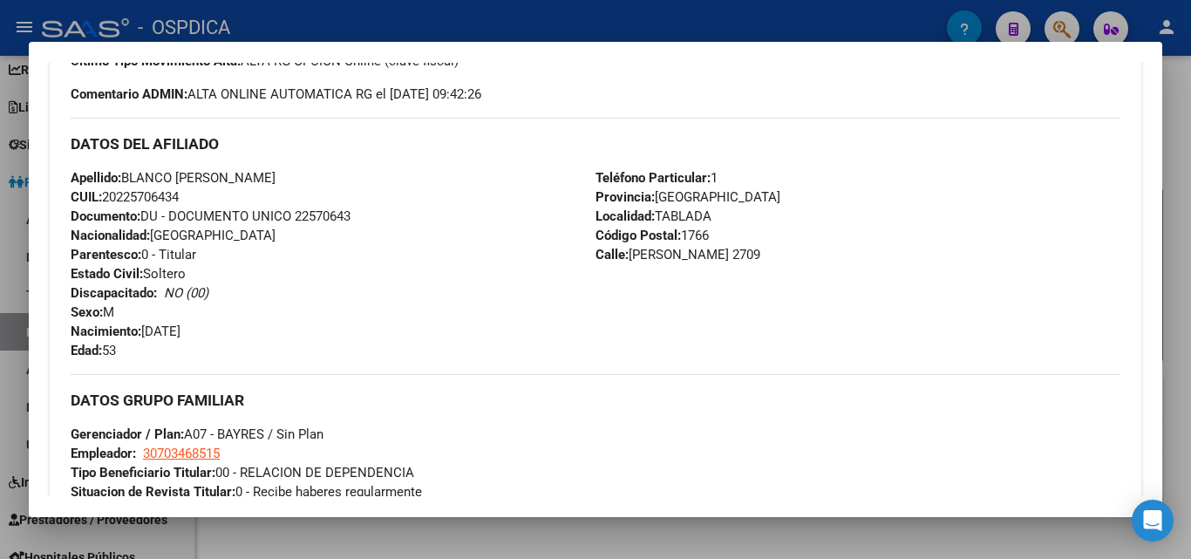
click at [1186, 249] on div at bounding box center [595, 279] width 1191 height 559
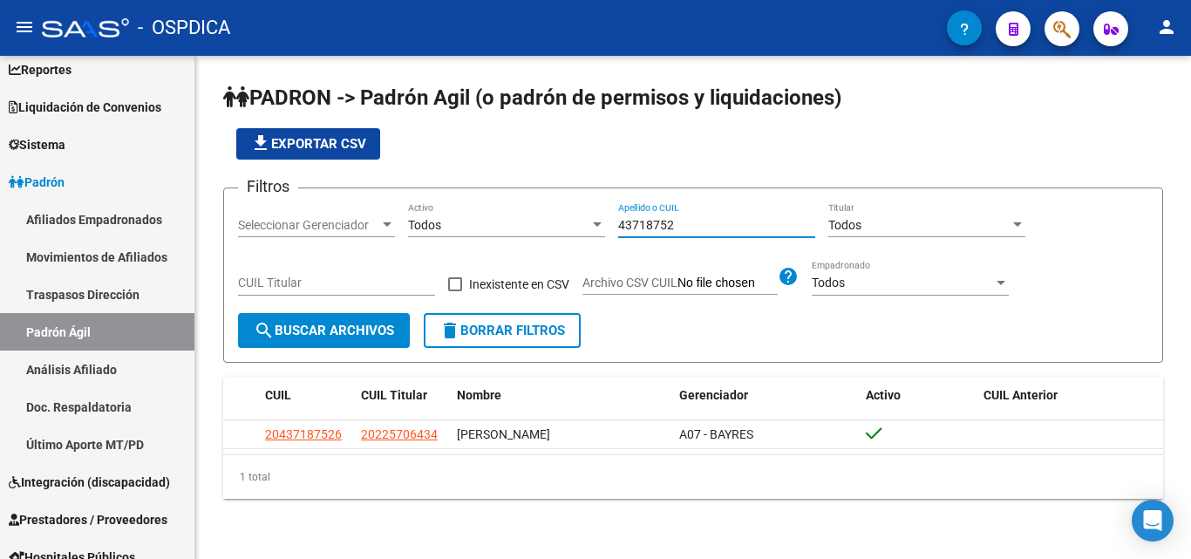
drag, startPoint x: 711, startPoint y: 217, endPoint x: 512, endPoint y: 255, distance: 202.5
click at [512, 255] on div "Filtros Seleccionar Gerenciador Seleccionar Gerenciador Todos Activo 43718752 A…" at bounding box center [693, 257] width 910 height 111
paste input "70812021"
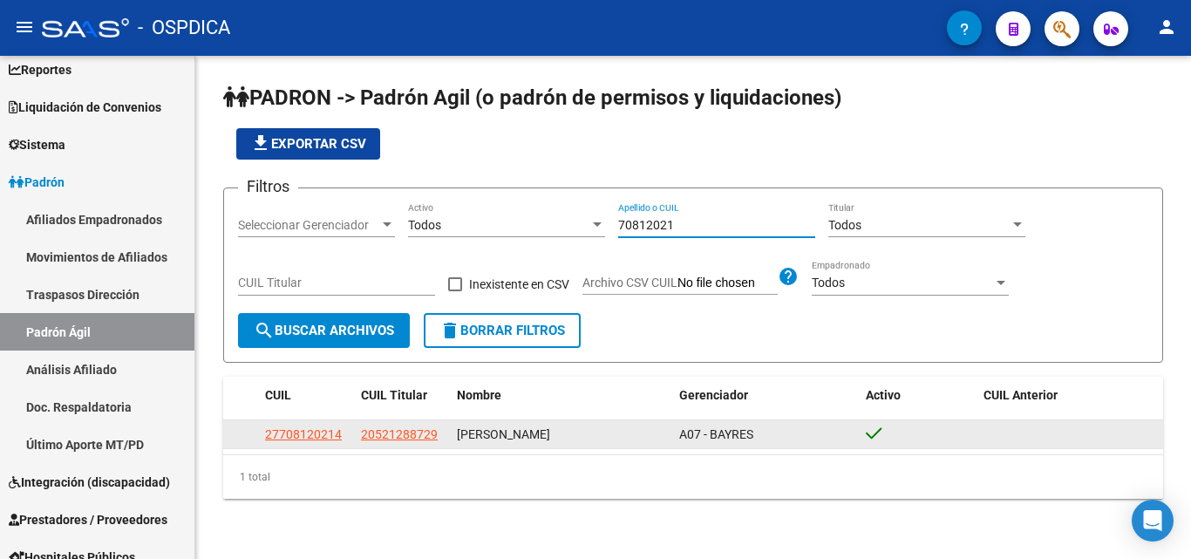
type input "70812021"
click at [384, 444] on app-link-go-to "20521288729" at bounding box center [399, 435] width 77 height 20
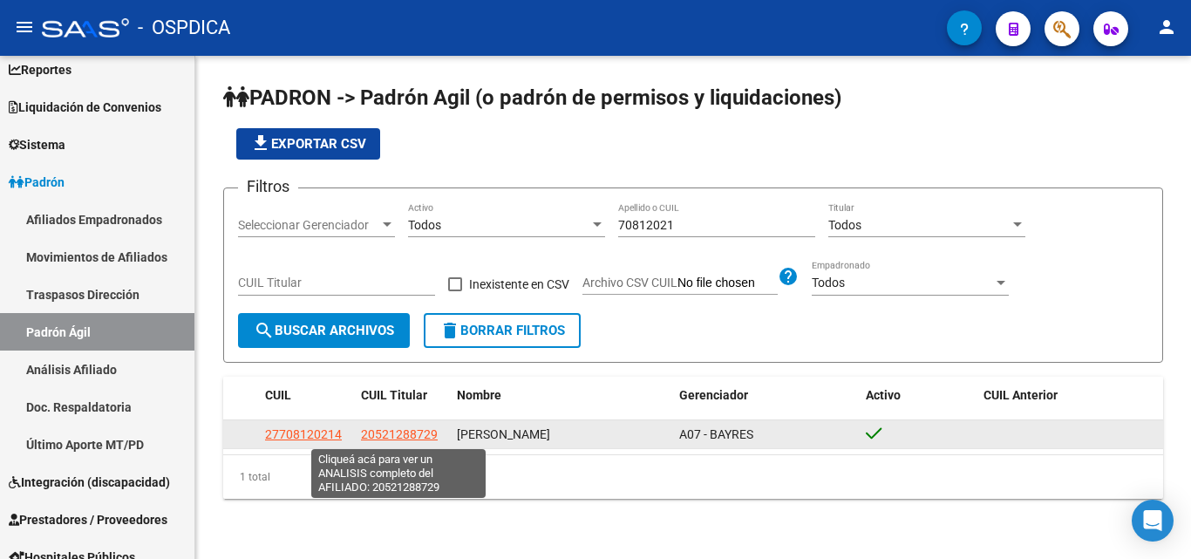
click at [385, 432] on span "20521288729" at bounding box center [399, 434] width 77 height 14
type textarea "20521288729"
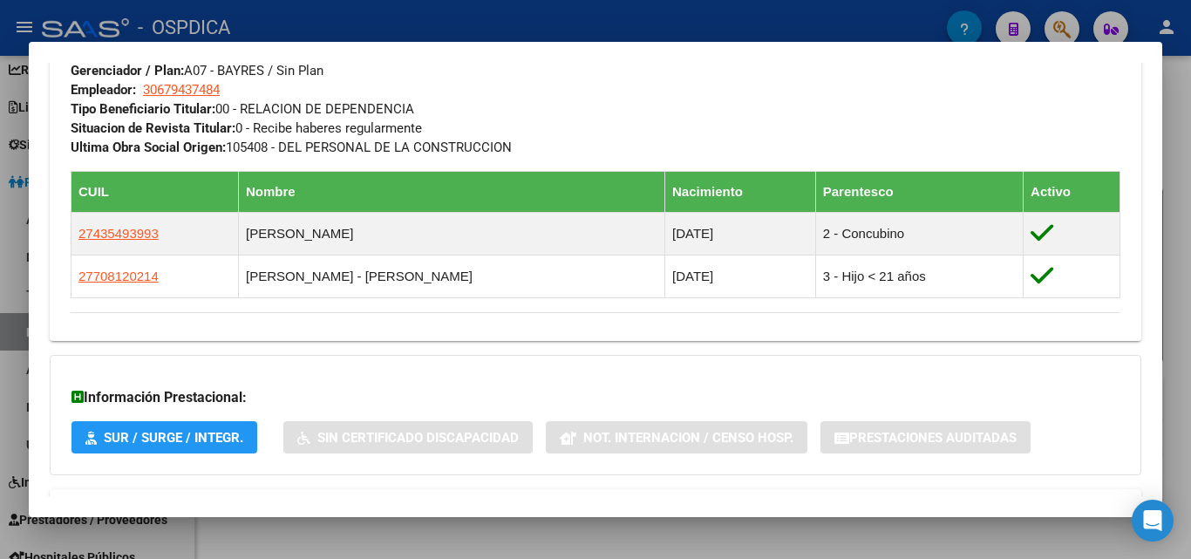
scroll to position [959, 0]
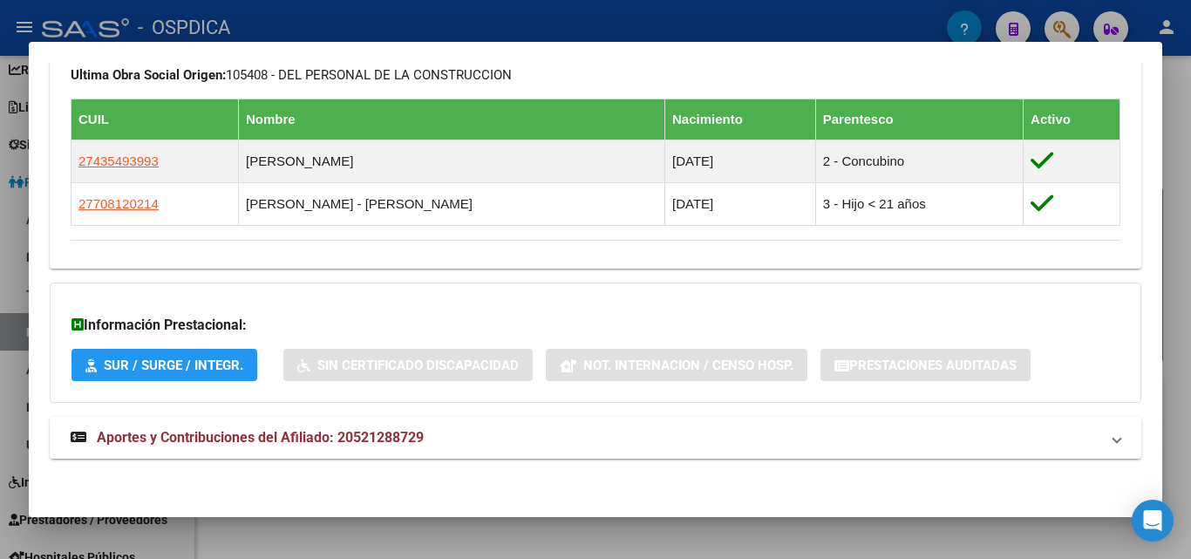
click at [683, 291] on div "Información Prestacional: SUR / SURGE / INTEGR. Sin Certificado Discapacidad No…" at bounding box center [596, 342] width 1092 height 120
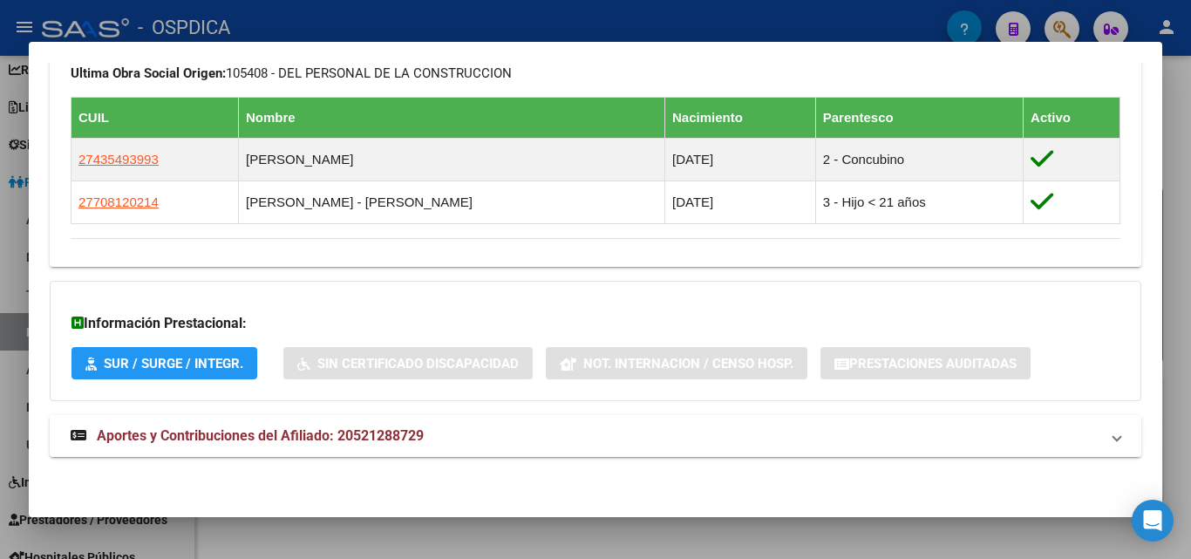
drag, startPoint x: 467, startPoint y: 514, endPoint x: 442, endPoint y: 420, distance: 97.5
click at [467, 514] on mat-dialog-container "Análisis Afiliado - CUIL: 20521288729 DATOS PADRÓN ÁGIL: ROSS LUCAS YOEL - | AC…" at bounding box center [595, 279] width 1133 height 475
click at [480, 527] on div at bounding box center [595, 279] width 1191 height 559
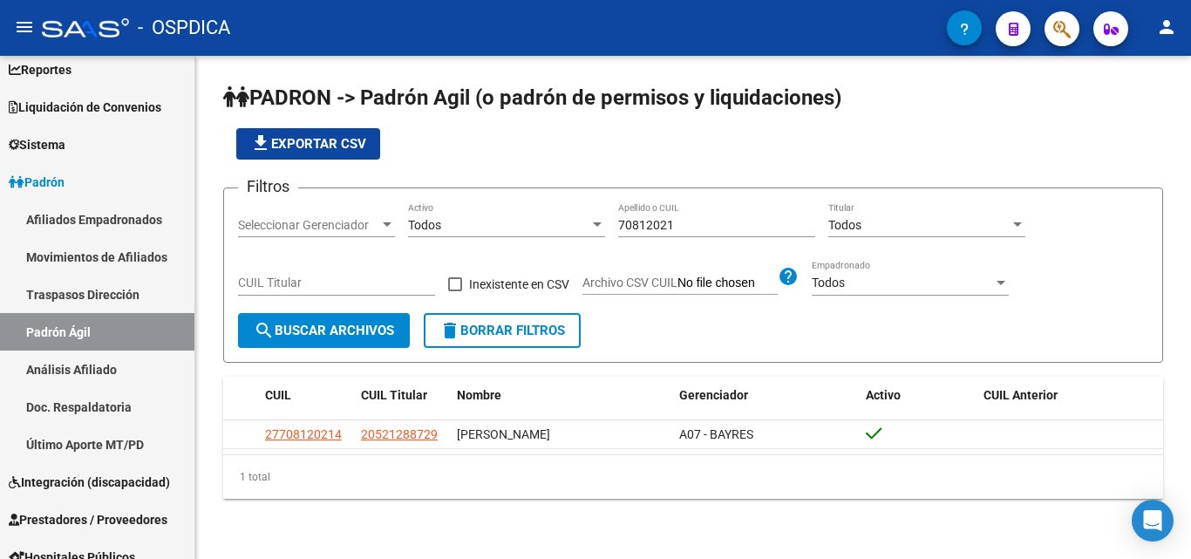
click at [643, 515] on div "PADRON -> Padrón Agil (o padrón de permisos y liquidaciones) file_download Expo…" at bounding box center [693, 305] width 996 height 499
drag, startPoint x: 686, startPoint y: 225, endPoint x: 439, endPoint y: 248, distance: 248.7
click at [439, 248] on div "Filtros Seleccionar Gerenciador Seleccionar Gerenciador Todos Activo 70812021 A…" at bounding box center [693, 257] width 910 height 111
paste input "32148504"
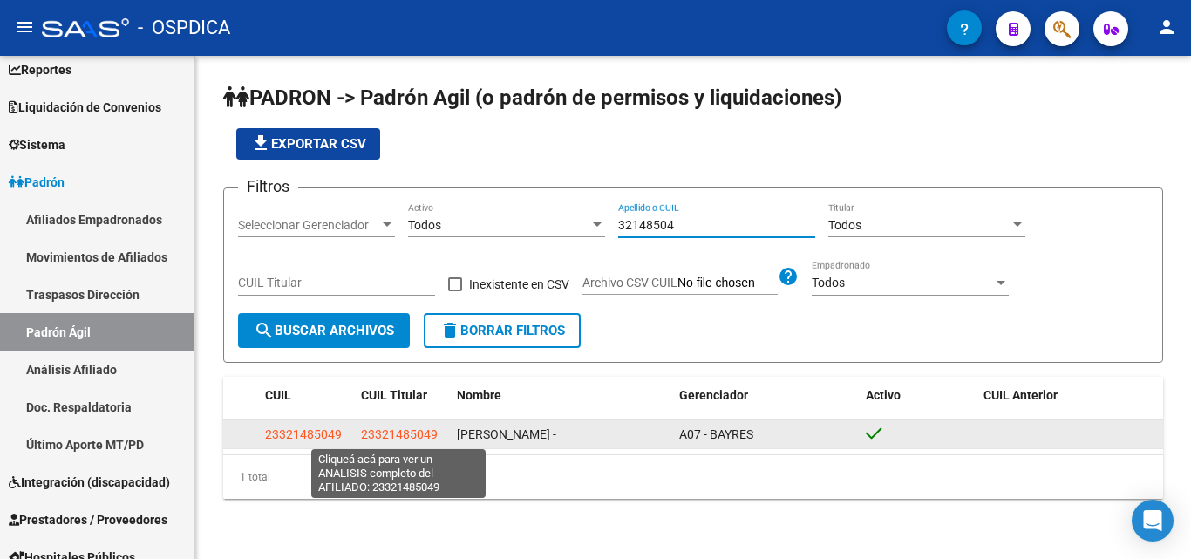
type input "32148504"
click at [401, 430] on span "23321485049" at bounding box center [399, 434] width 77 height 14
type textarea "23321485049"
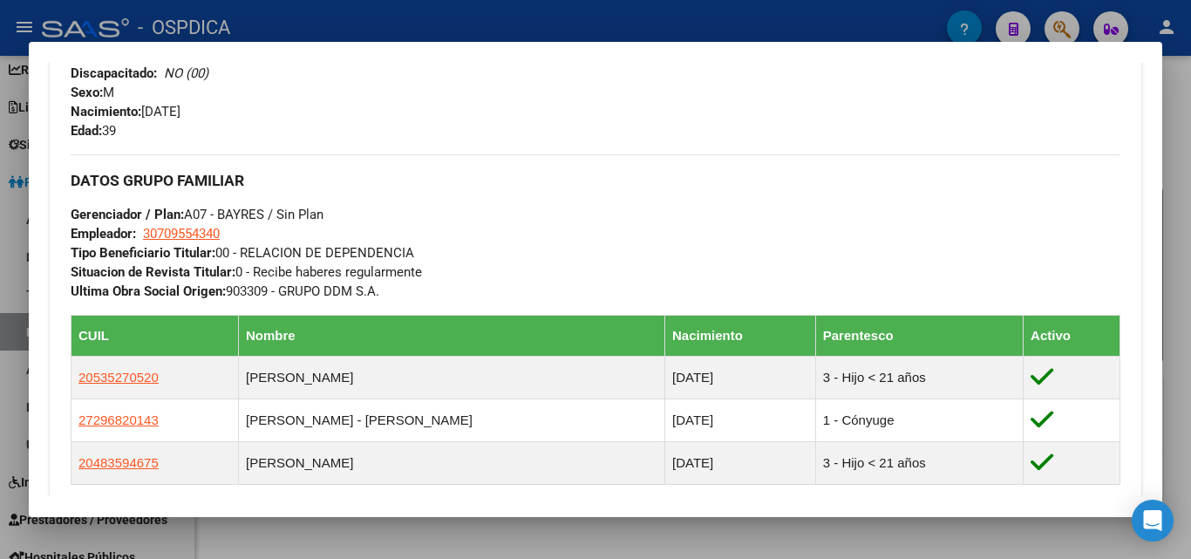
scroll to position [785, 0]
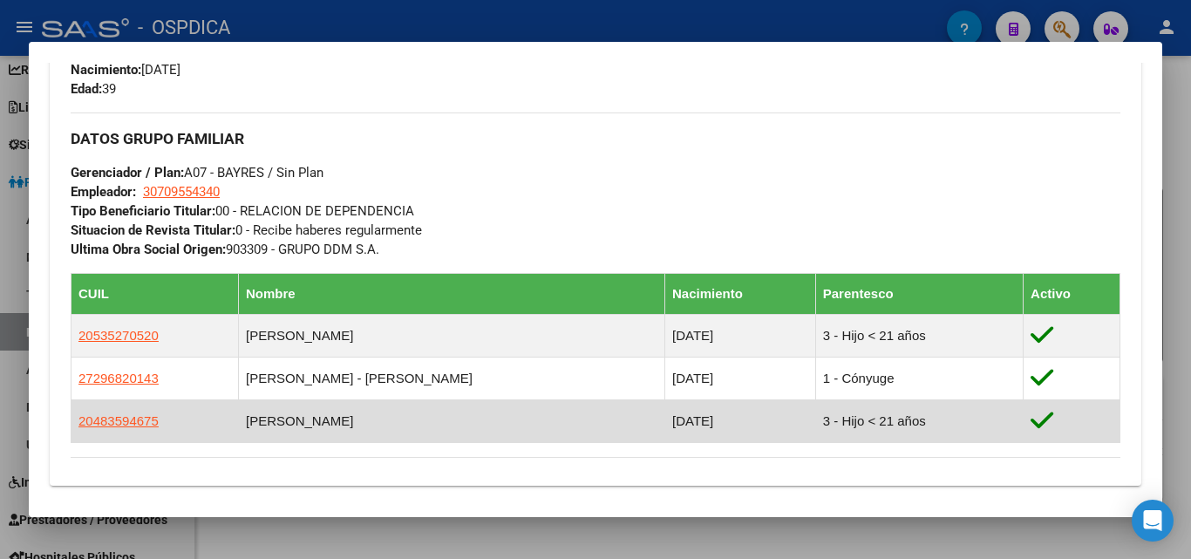
click at [347, 427] on td "MILEO - ALEXIS ADRIAN" at bounding box center [451, 421] width 426 height 43
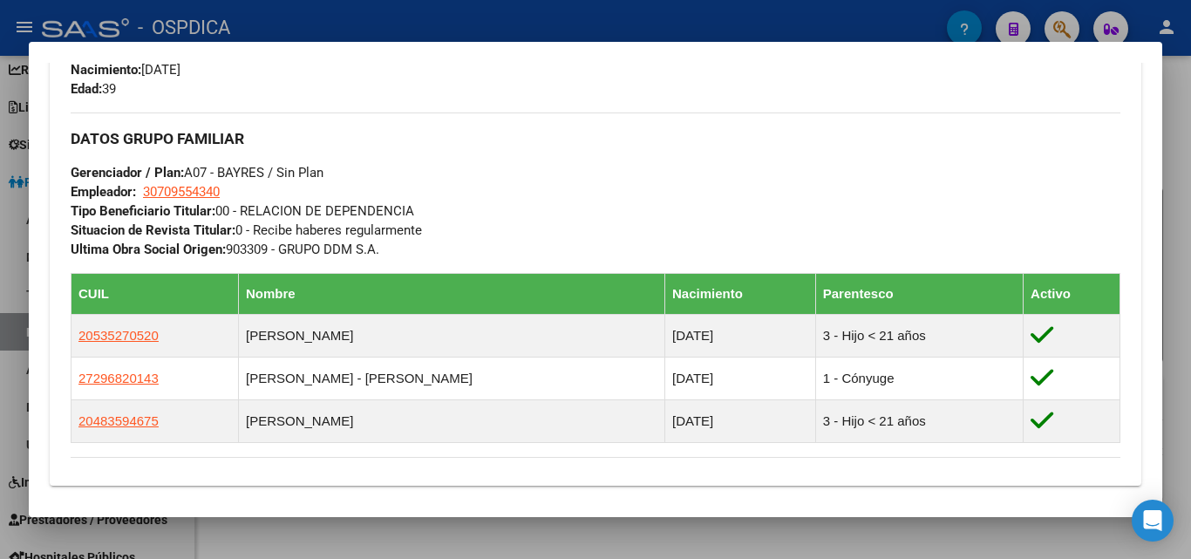
click at [367, 522] on div at bounding box center [595, 279] width 1191 height 559
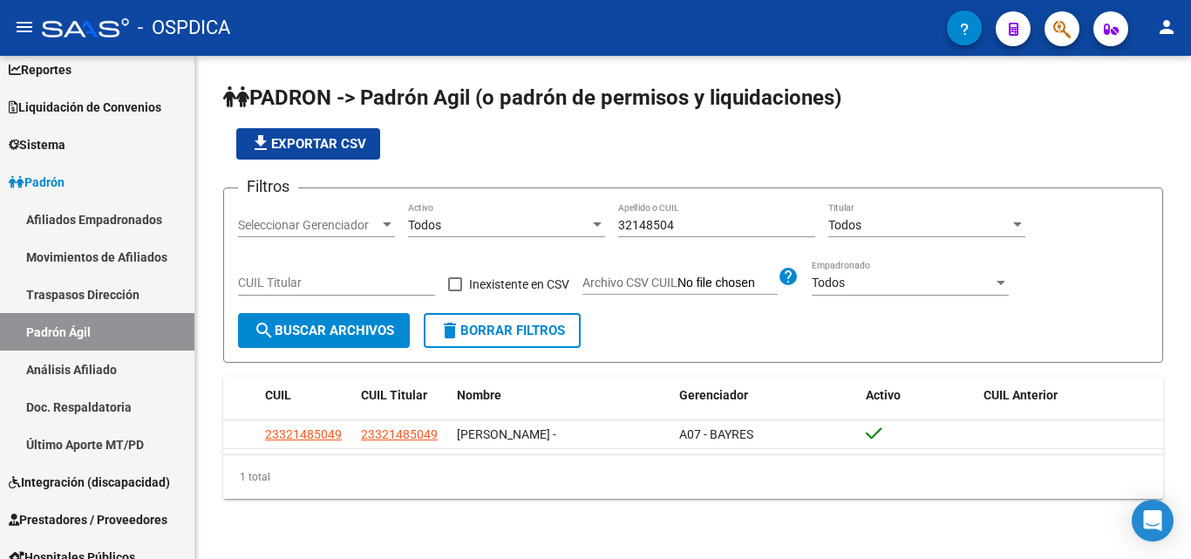
click at [551, 242] on div "Filtros Seleccionar Gerenciador Seleccionar Gerenciador Todos Activo 32148504 A…" at bounding box center [693, 257] width 910 height 111
paste input "59748621"
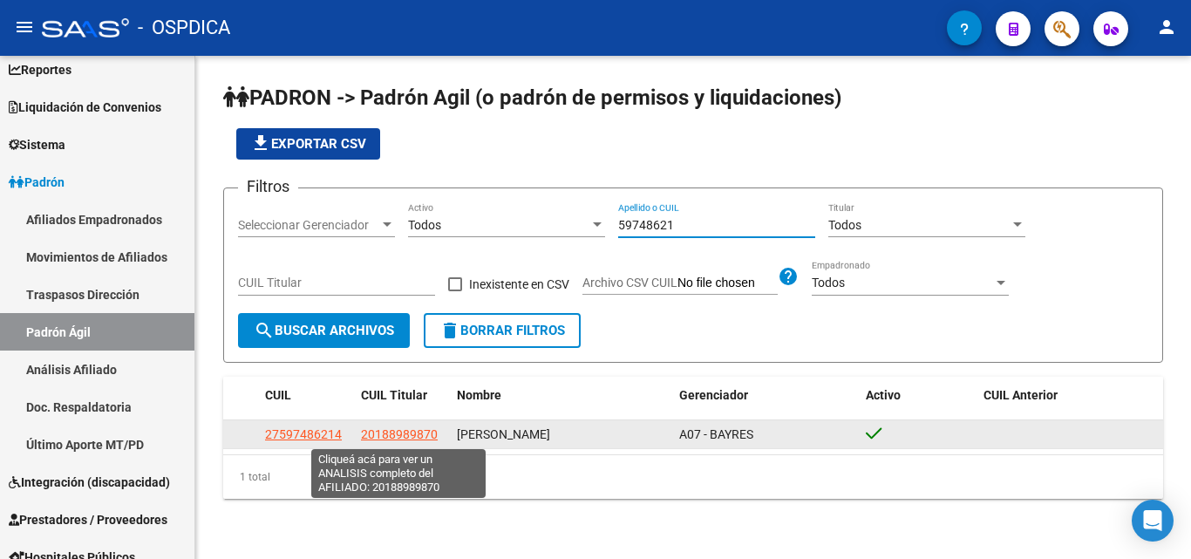
type input "59748621"
click at [406, 432] on span "20188989870" at bounding box center [399, 434] width 77 height 14
type textarea "20188989870"
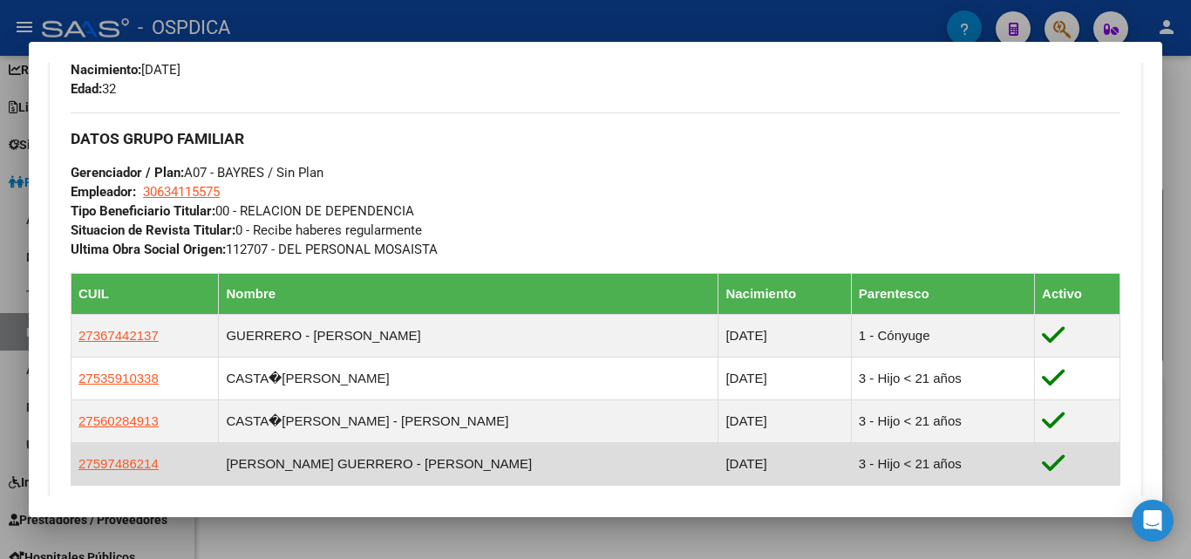
click at [371, 462] on td "CASTANEIRA GUERRERO - EVA" at bounding box center [469, 464] width 500 height 43
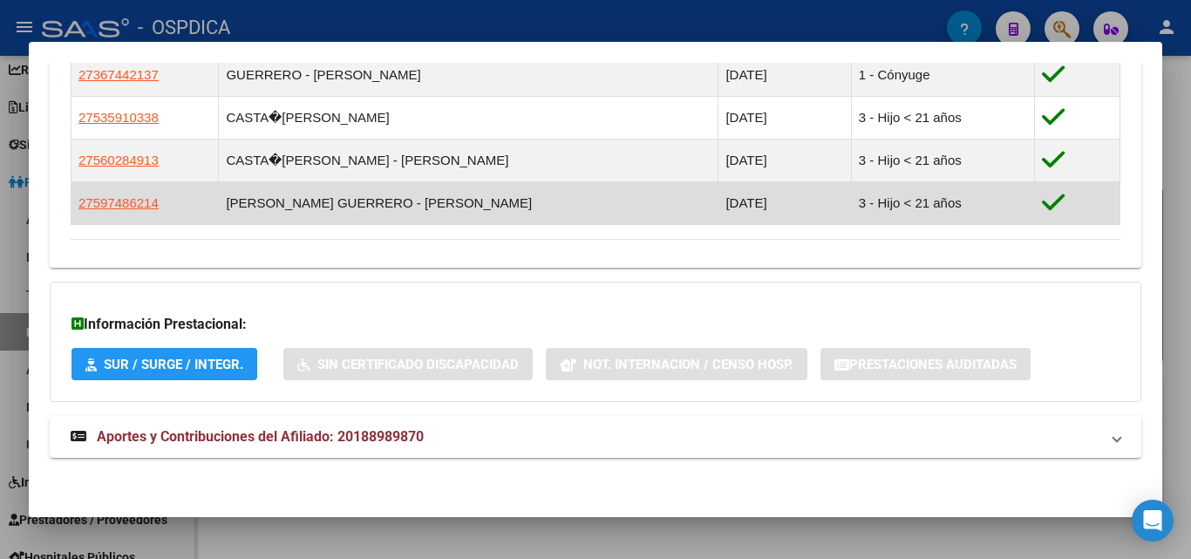
scroll to position [1046, 0]
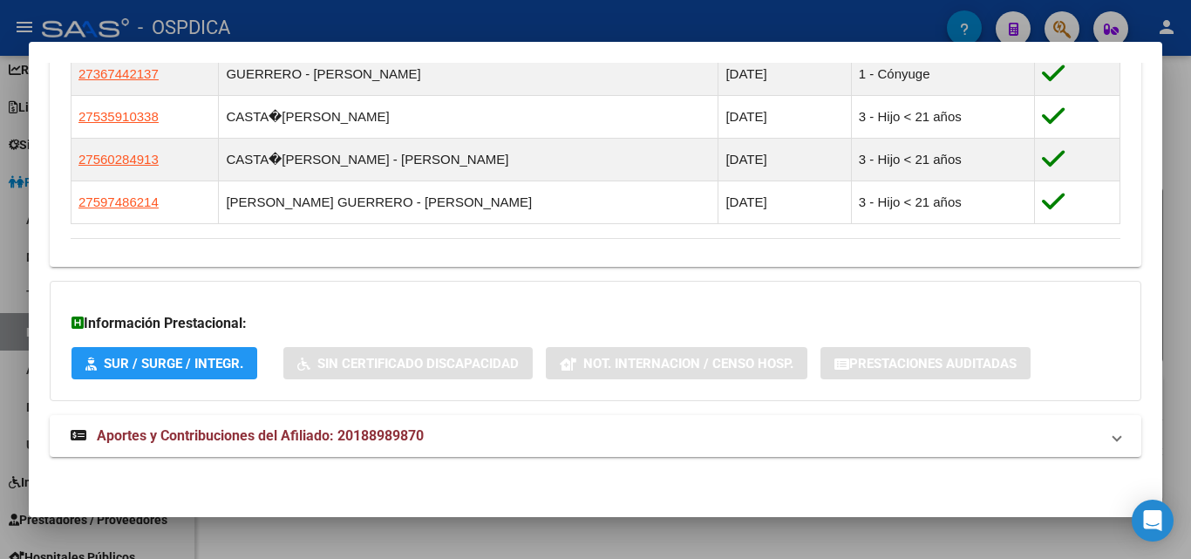
click at [466, 545] on div at bounding box center [595, 279] width 1191 height 559
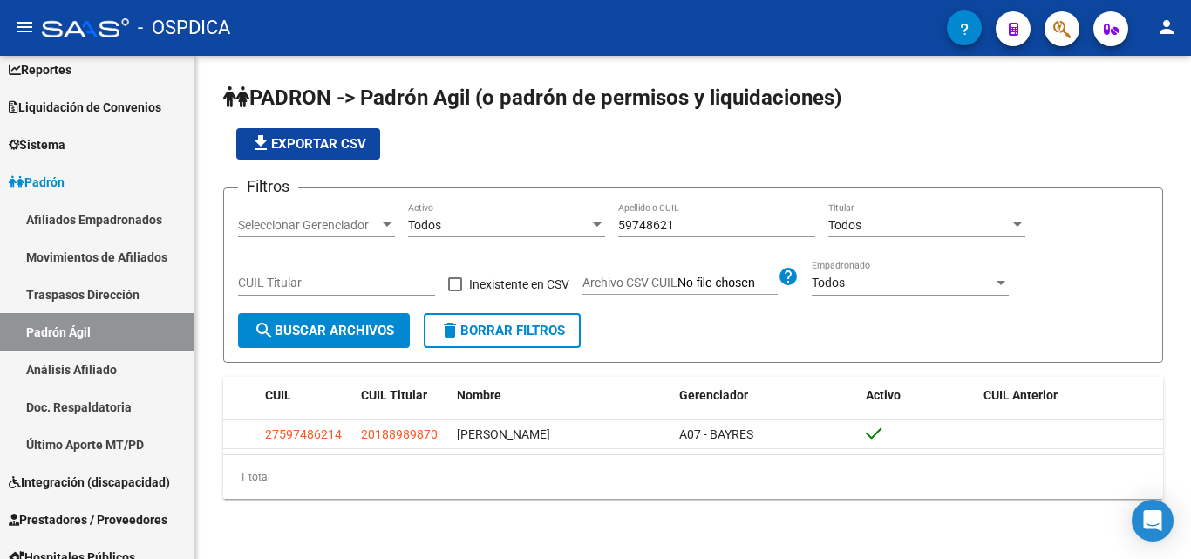
drag, startPoint x: 688, startPoint y: 214, endPoint x: 610, endPoint y: 227, distance: 78.7
click at [610, 227] on div "Filtros Seleccionar Gerenciador Seleccionar Gerenciador Todos Activo 59748621 A…" at bounding box center [693, 257] width 910 height 111
drag, startPoint x: 676, startPoint y: 222, endPoint x: 572, endPoint y: 228, distance: 103.9
click at [572, 228] on div "Filtros Seleccionar Gerenciador Seleccionar Gerenciador Todos Activo 59748621 A…" at bounding box center [693, 257] width 910 height 111
paste input "6506720"
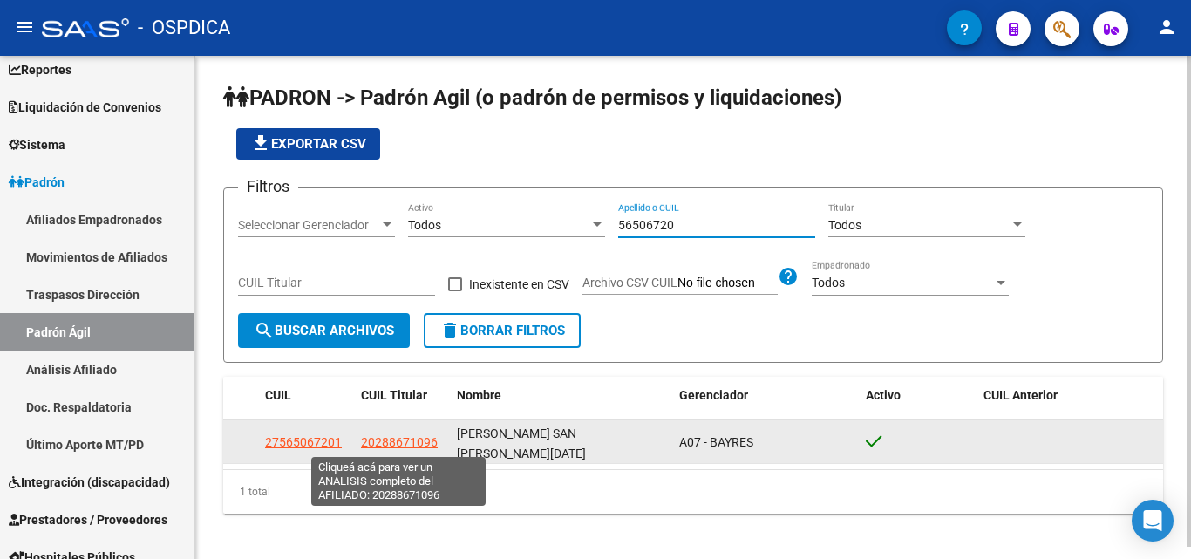
type input "56506720"
click at [401, 446] on span "20288671096" at bounding box center [399, 442] width 77 height 14
type textarea "20288671096"
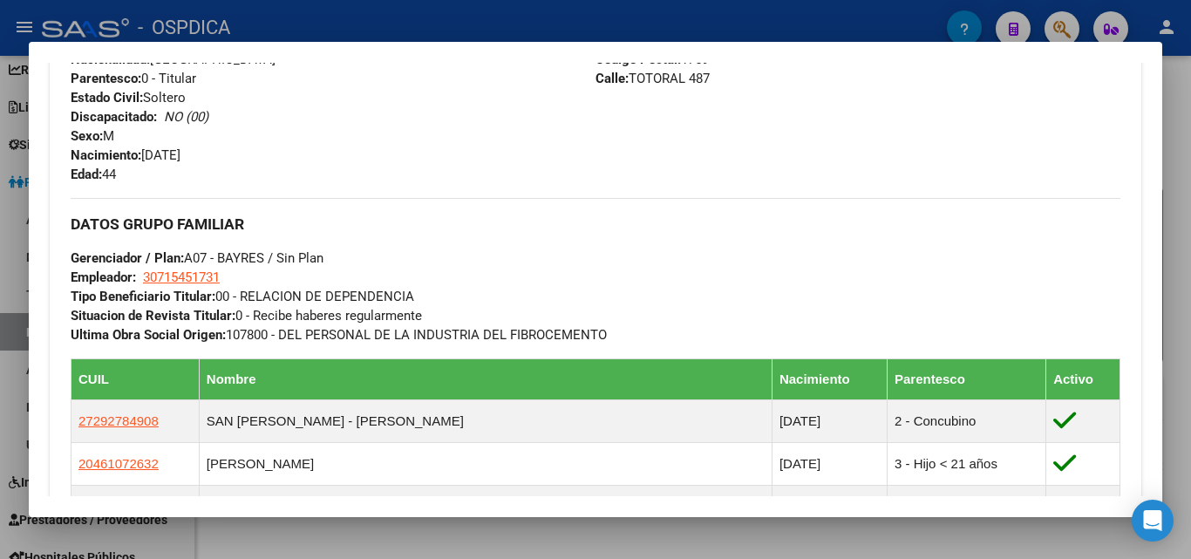
scroll to position [785, 0]
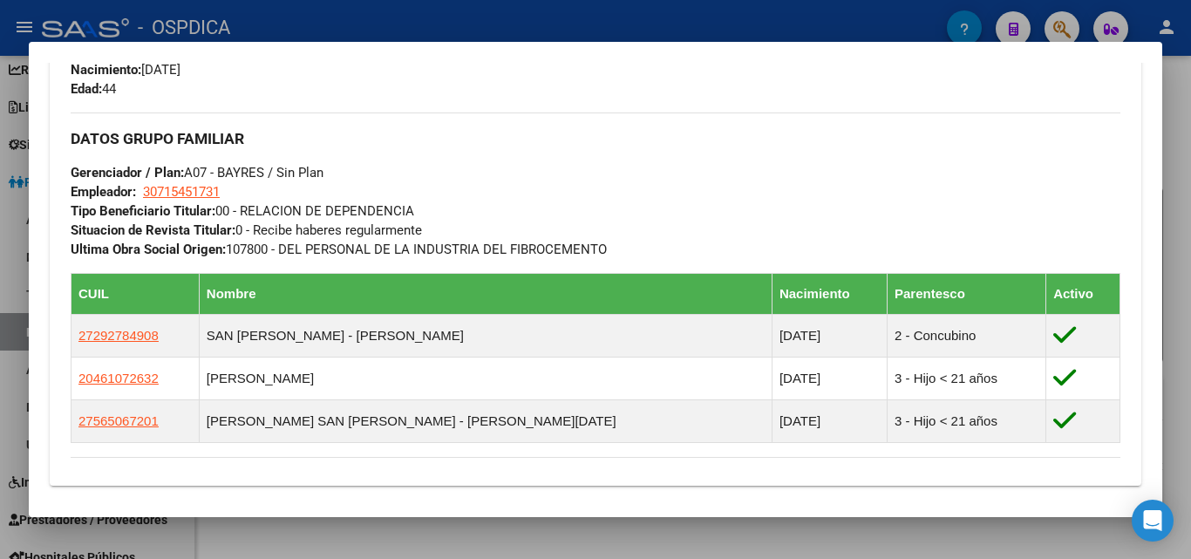
click at [516, 488] on div "DATOS PADRÓN ÁGIL: PUCHETTA MARIO MANUEL - | ACTIVO | AFILIADO TITULAR Datos Pe…" at bounding box center [596, 18] width 1092 height 1356
click at [398, 541] on div at bounding box center [595, 279] width 1191 height 559
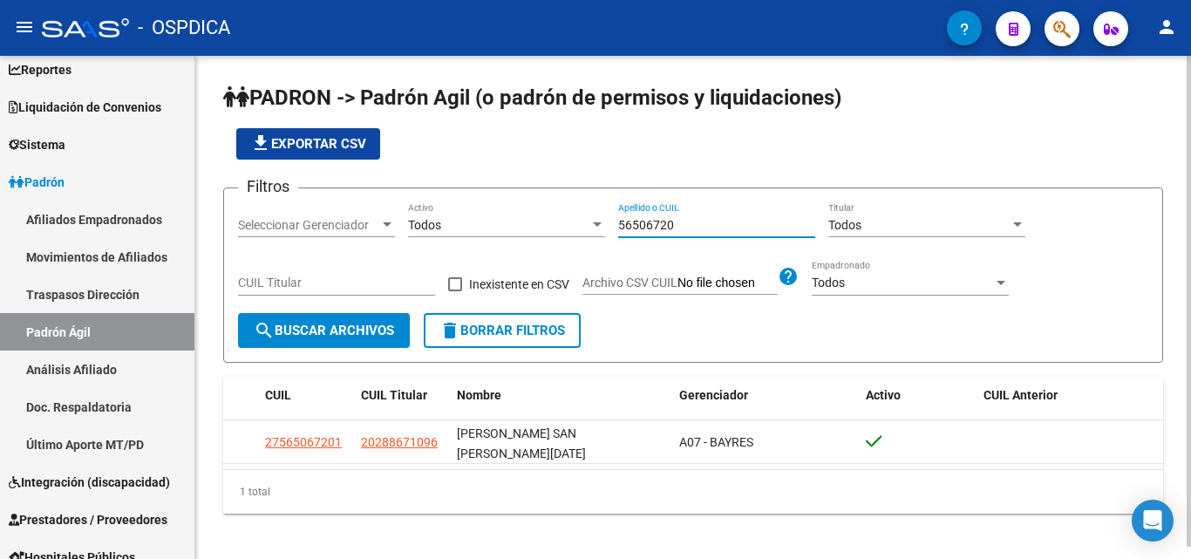
drag, startPoint x: 715, startPoint y: 226, endPoint x: 356, endPoint y: 221, distance: 359.2
click at [364, 224] on div "Filtros Seleccionar Gerenciador Seleccionar Gerenciador Todos Activo 56506720 A…" at bounding box center [693, 257] width 910 height 111
paste input "54740815"
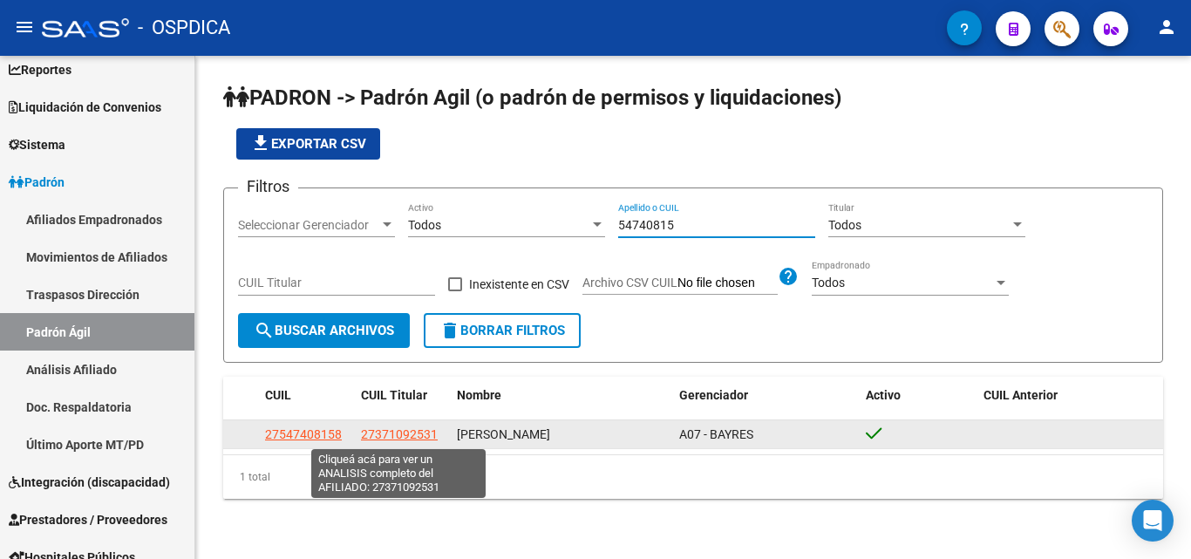
type input "54740815"
click at [399, 435] on span "27371092531" at bounding box center [399, 434] width 77 height 14
type textarea "27371092531"
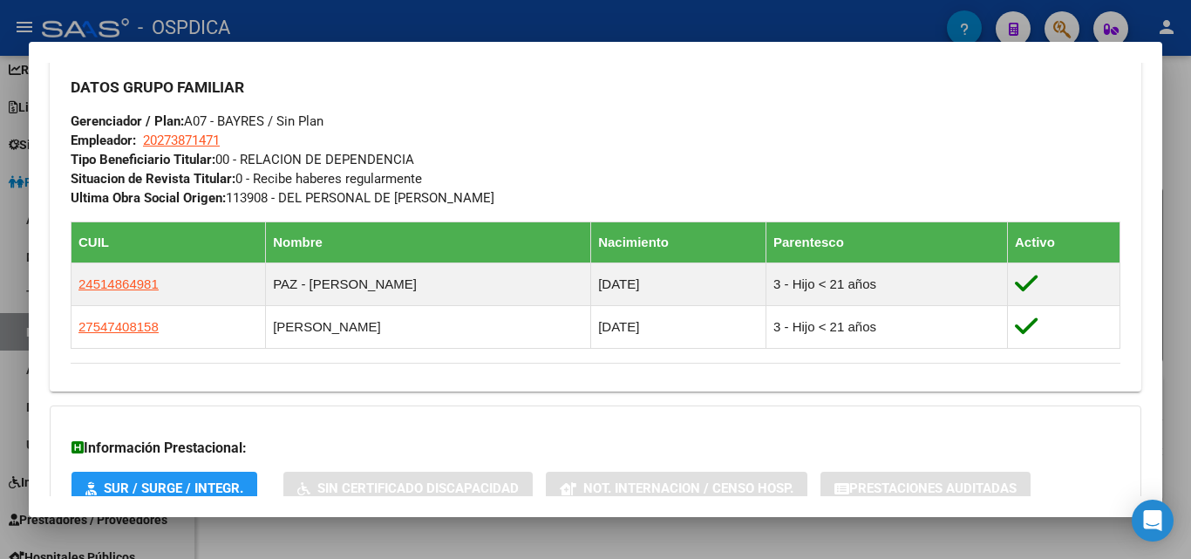
scroll to position [786, 0]
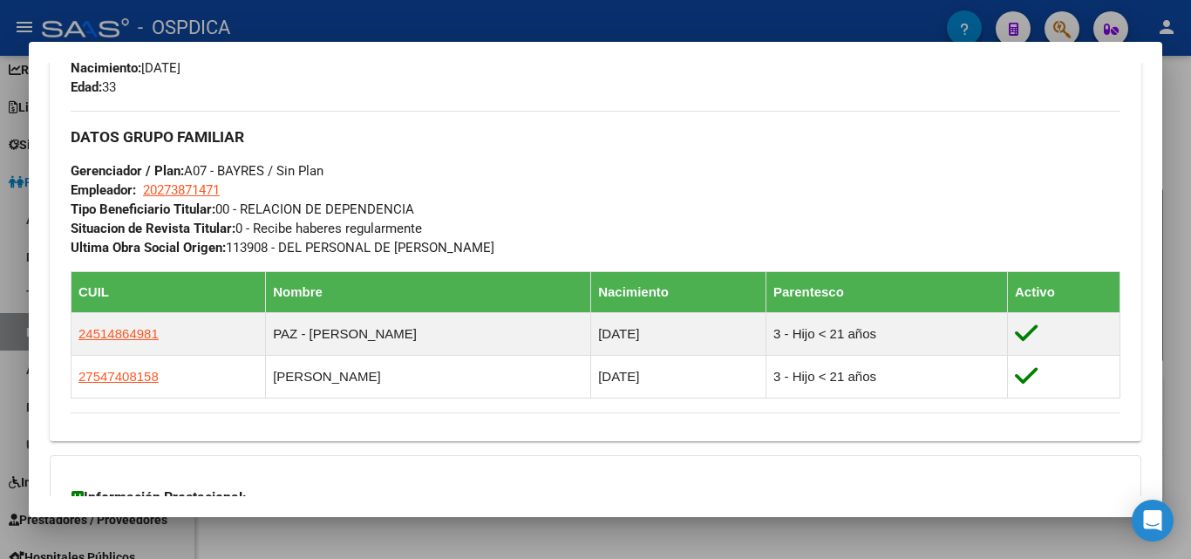
click at [1187, 309] on div at bounding box center [595, 279] width 1191 height 559
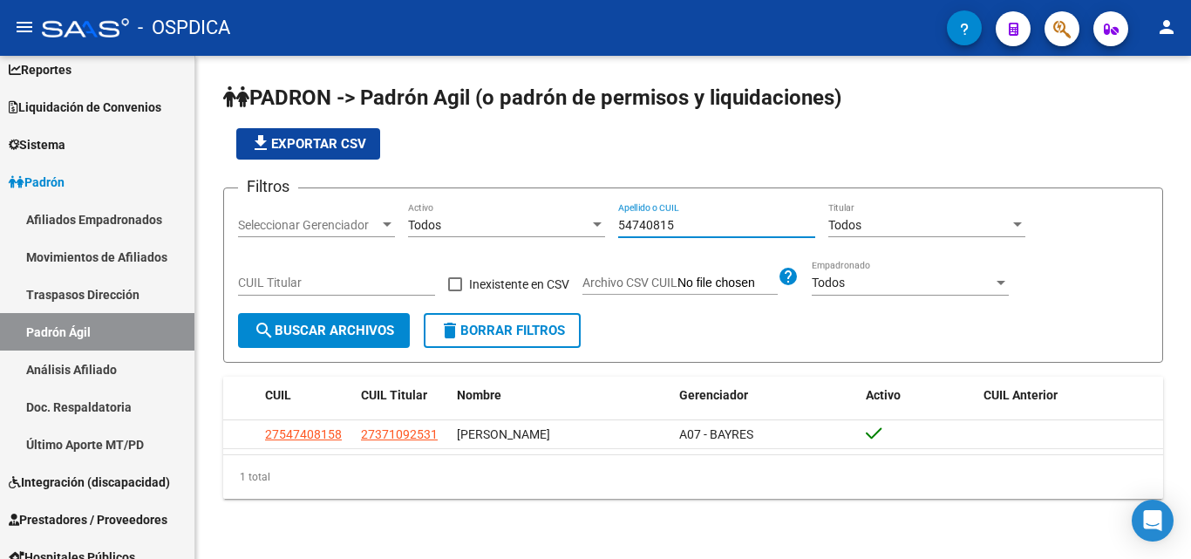
drag, startPoint x: 690, startPoint y: 228, endPoint x: 548, endPoint y: 227, distance: 142.1
click at [512, 228] on div "Filtros Seleccionar Gerenciador Seleccionar Gerenciador Todos Activo 54740815 A…" at bounding box center [693, 257] width 910 height 111
paste input "4681912"
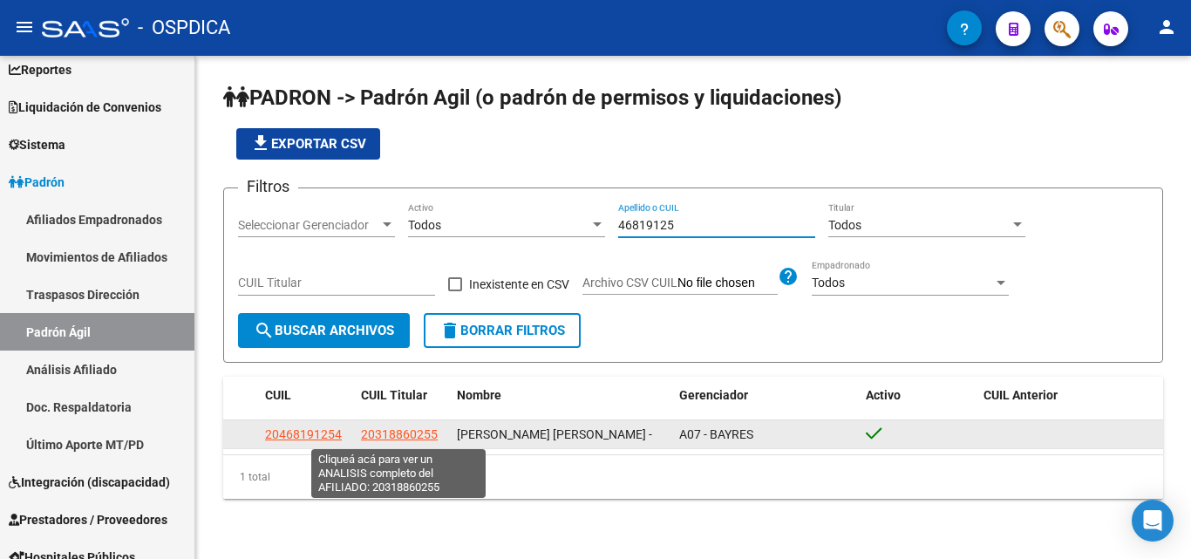
type input "46819125"
click at [406, 439] on span "20318860255" at bounding box center [399, 434] width 77 height 14
copy span "6"
type textarea "20318860255"
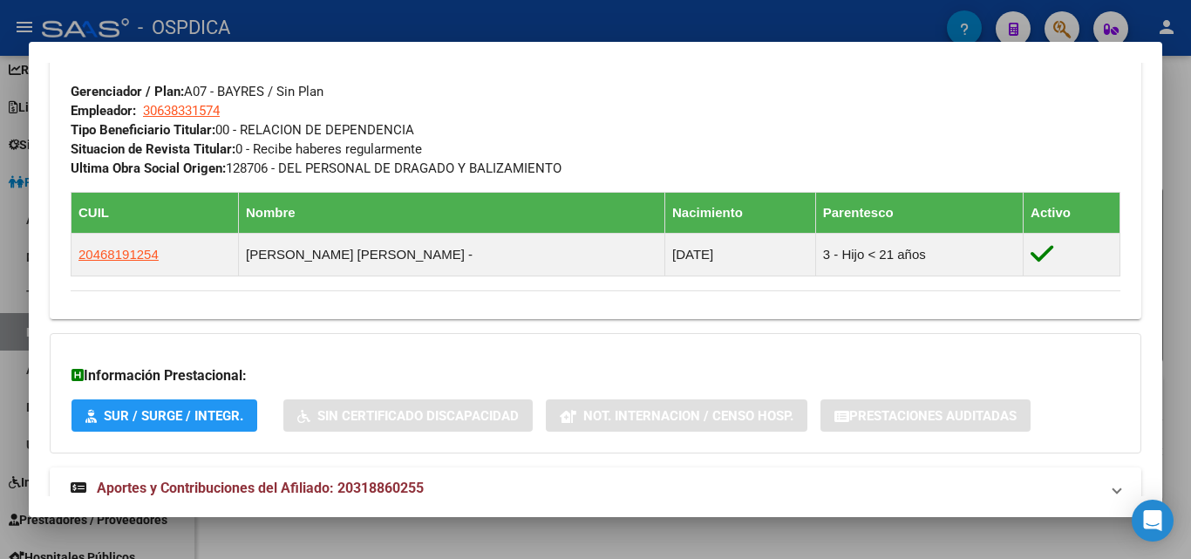
scroll to position [872, 0]
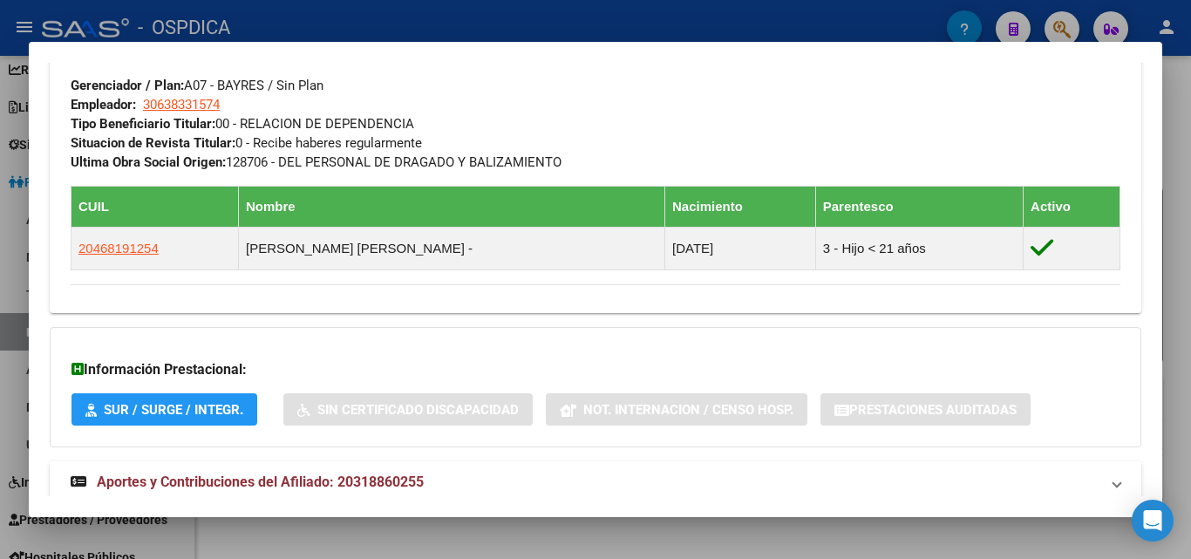
click at [704, 481] on mat-panel-title "Aportes y Contribuciones del Afiliado: 20318860255" at bounding box center [585, 482] width 1029 height 21
click at [599, 531] on div at bounding box center [595, 279] width 1191 height 559
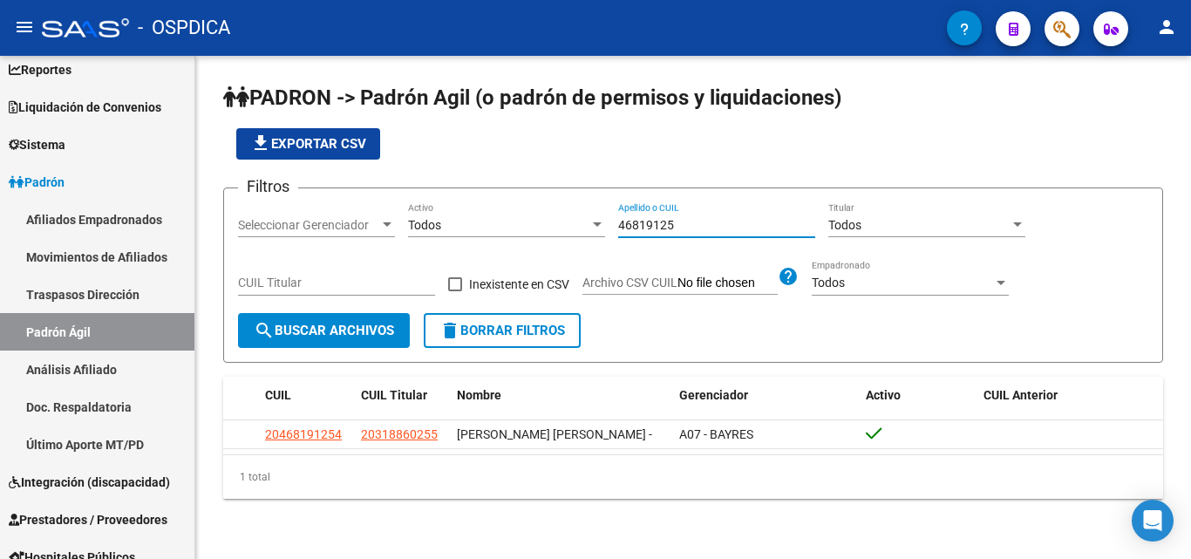
drag, startPoint x: 700, startPoint y: 229, endPoint x: 496, endPoint y: 238, distance: 204.2
click at [496, 238] on div "Filtros Seleccionar Gerenciador Seleccionar Gerenciador Todos Activo 46819125 A…" at bounding box center [693, 257] width 910 height 111
paste input "3911428"
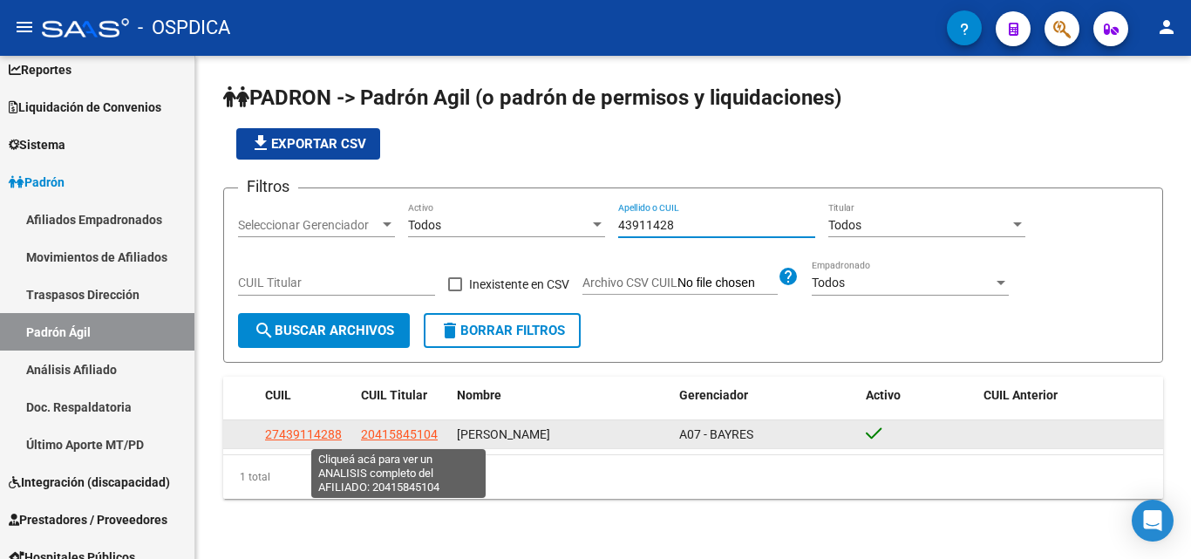
type input "43911428"
click at [384, 438] on span "20415845104" at bounding box center [399, 434] width 77 height 14
type textarea "20415845104"
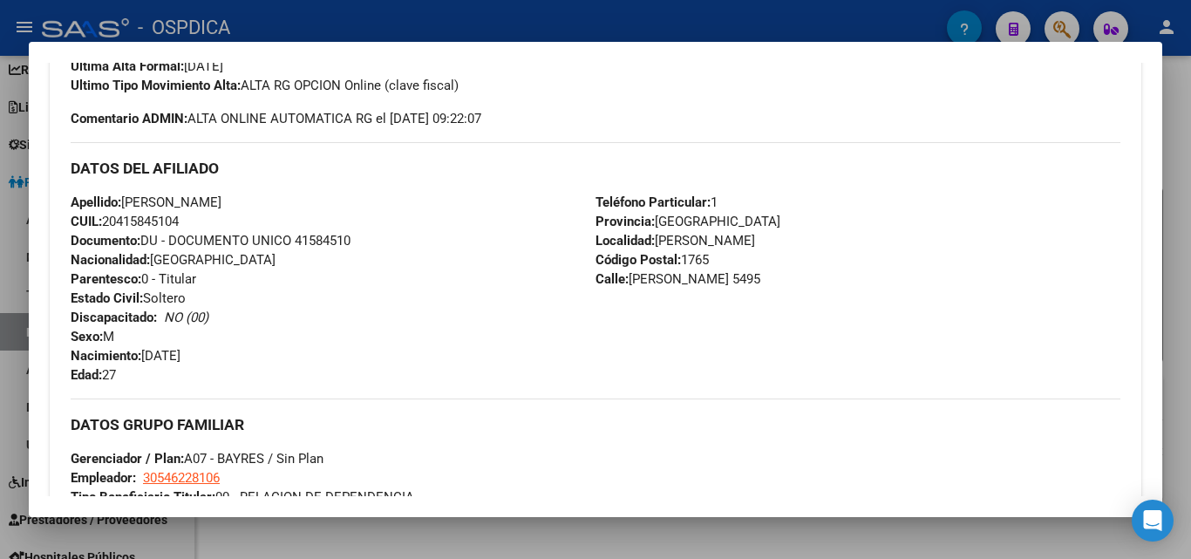
scroll to position [849, 0]
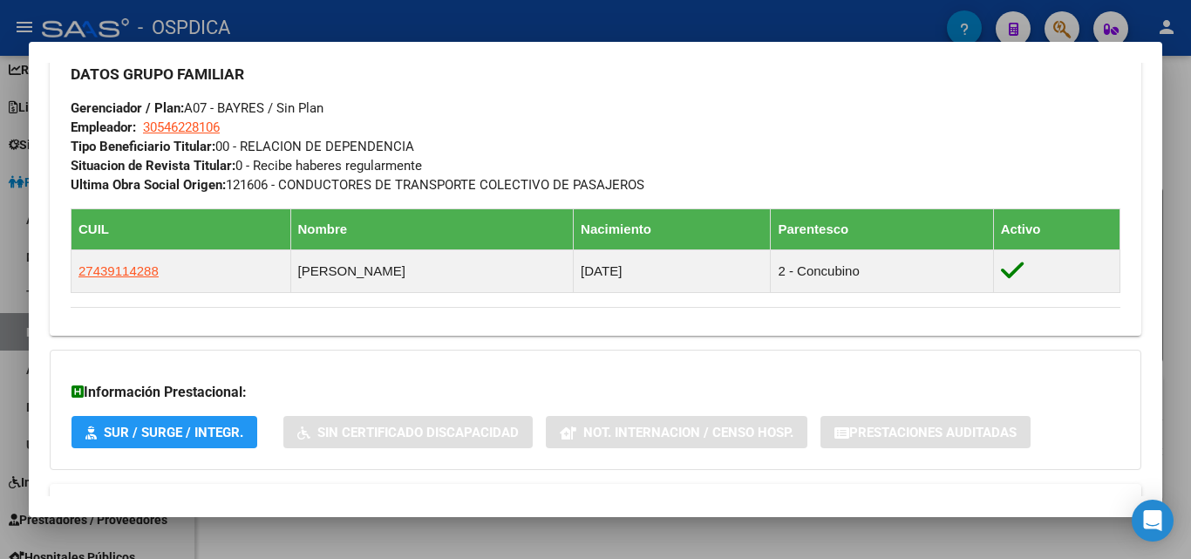
click at [1179, 235] on div at bounding box center [595, 279] width 1191 height 559
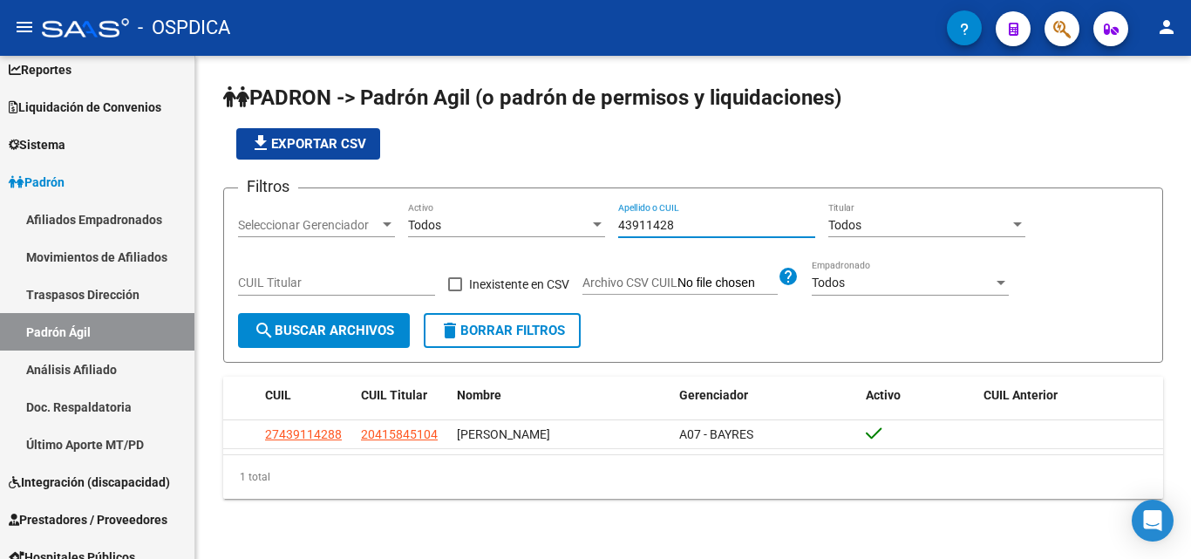
drag, startPoint x: 685, startPoint y: 231, endPoint x: 606, endPoint y: 239, distance: 79.7
click at [606, 239] on div "Filtros Seleccionar Gerenciador Seleccionar Gerenciador Todos Activo 43911428 A…" at bounding box center [693, 257] width 910 height 111
drag, startPoint x: 763, startPoint y: 212, endPoint x: 680, endPoint y: 233, distance: 85.4
click at [680, 233] on div "Apellido o CUIL" at bounding box center [716, 219] width 197 height 35
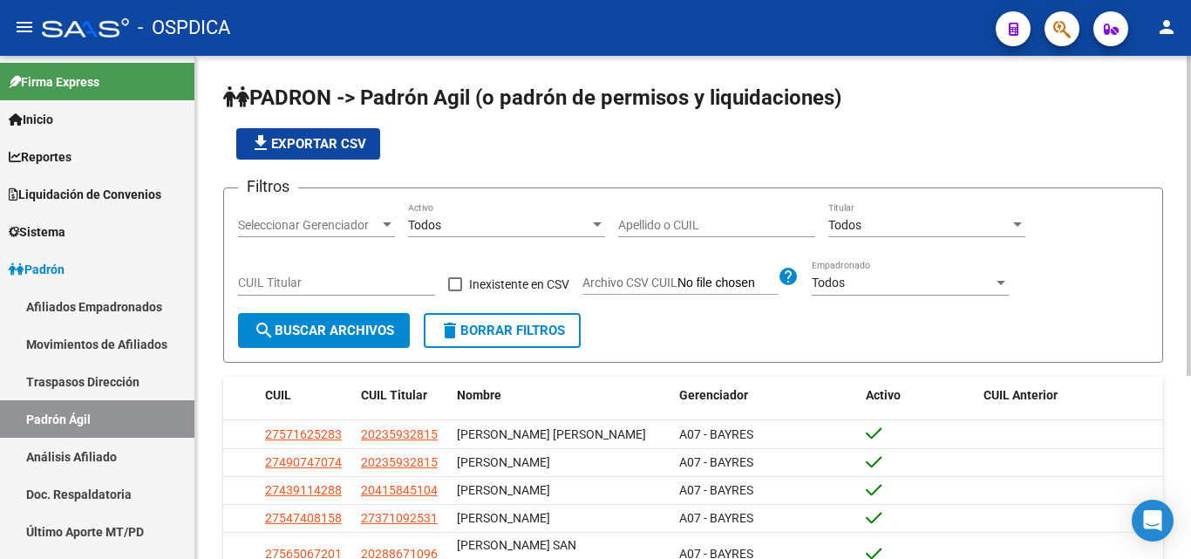
click at [682, 221] on input "Apellido o CUIL" at bounding box center [716, 225] width 197 height 15
paste input "23593281"
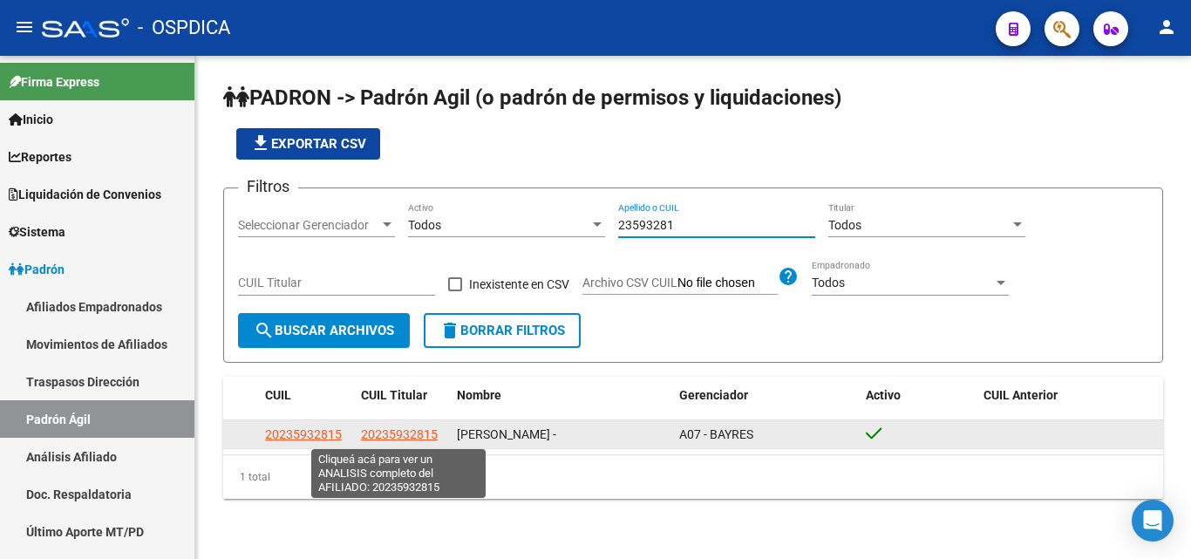
type input "23593281"
click at [374, 431] on span "20235932815" at bounding box center [399, 434] width 77 height 14
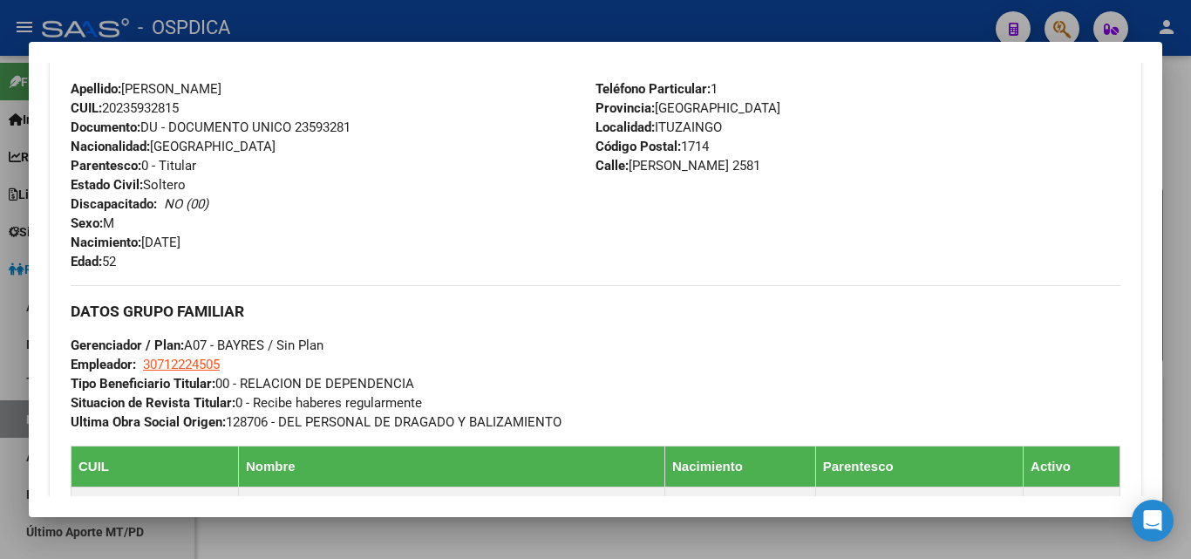
scroll to position [961, 0]
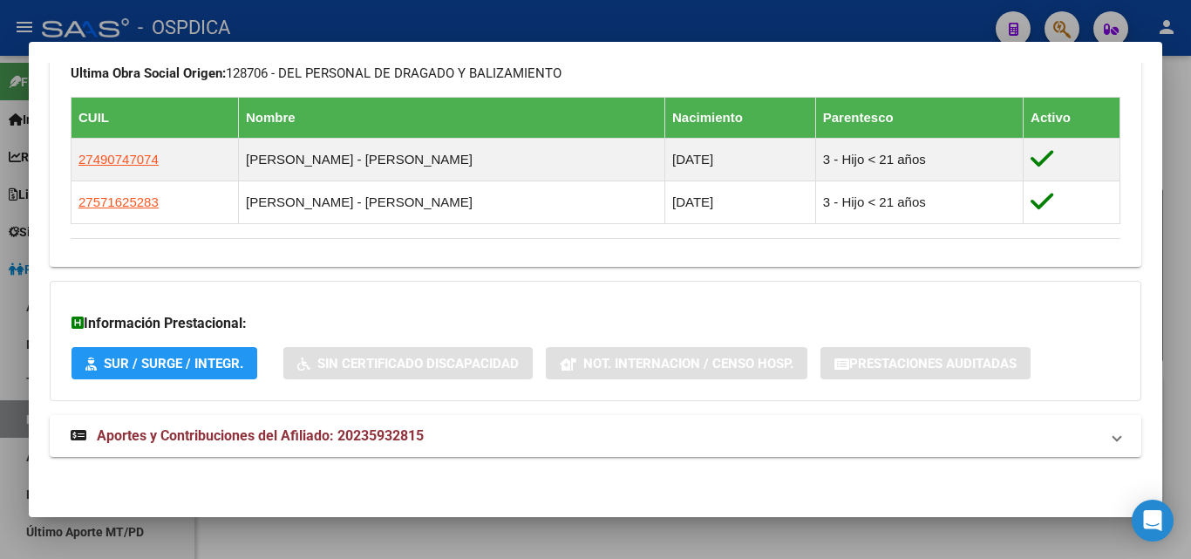
click at [586, 543] on div at bounding box center [595, 279] width 1191 height 559
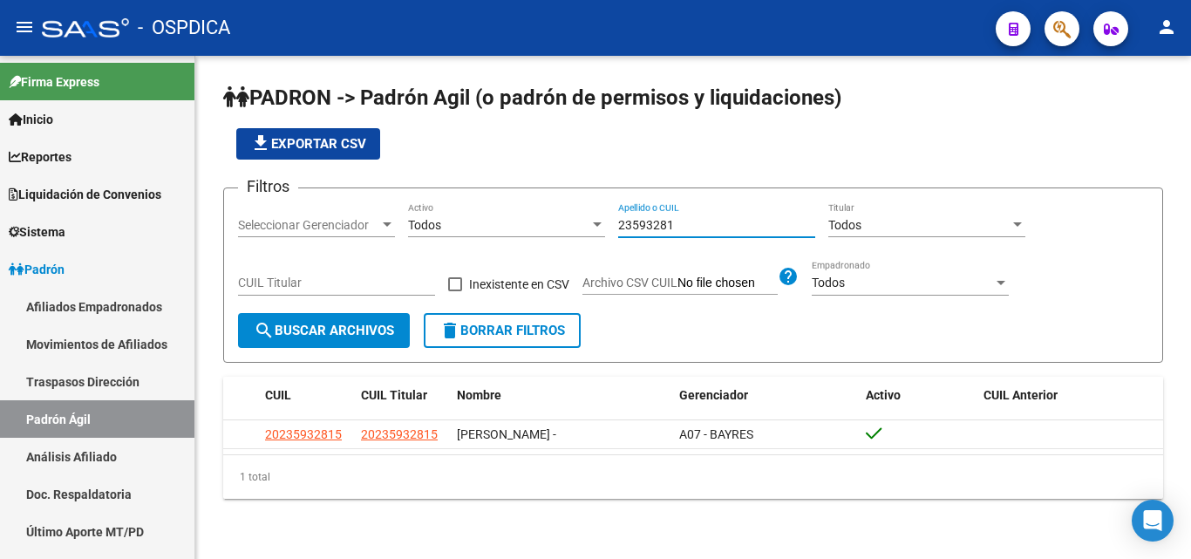
click at [680, 230] on input "23593281" at bounding box center [716, 225] width 197 height 15
drag, startPoint x: 680, startPoint y: 230, endPoint x: 609, endPoint y: 216, distance: 72.8
click at [609, 216] on div "Filtros Seleccionar Gerenciador Seleccionar Gerenciador Todos Activo 23593281 A…" at bounding box center [693, 257] width 910 height 111
